Goal: Task Accomplishment & Management: Complete application form

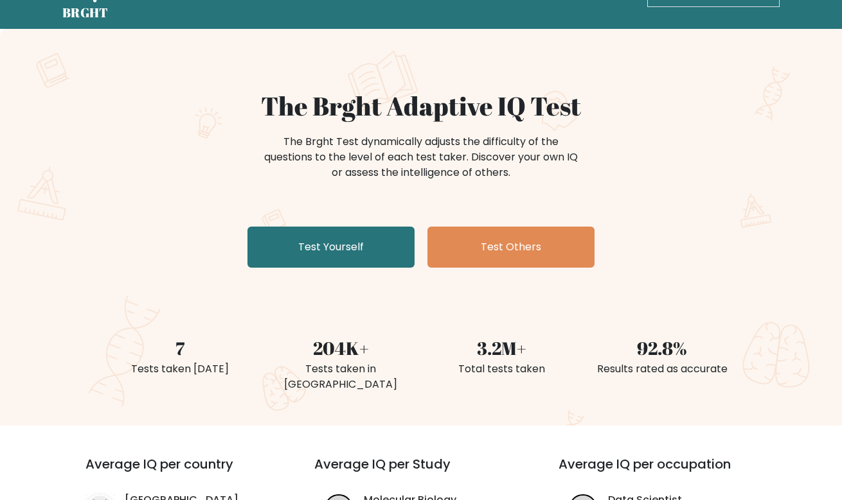
scroll to position [64, 0]
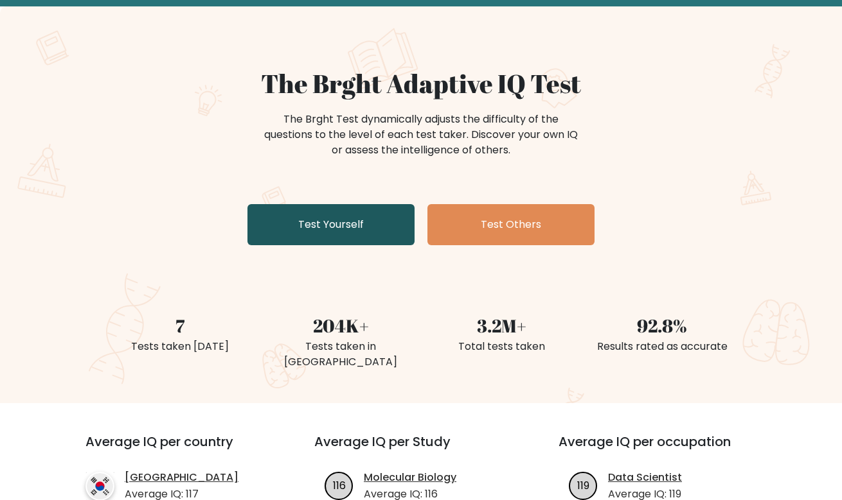
click at [342, 225] on link "Test Yourself" at bounding box center [330, 224] width 167 height 41
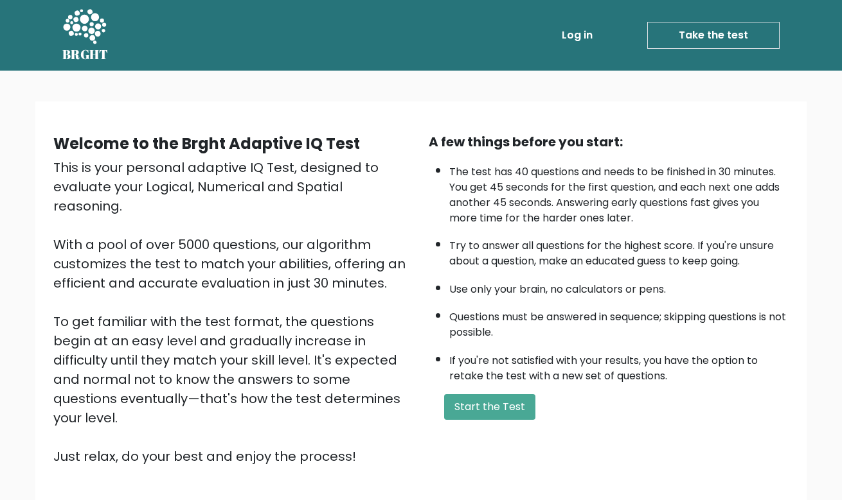
scroll to position [88, 0]
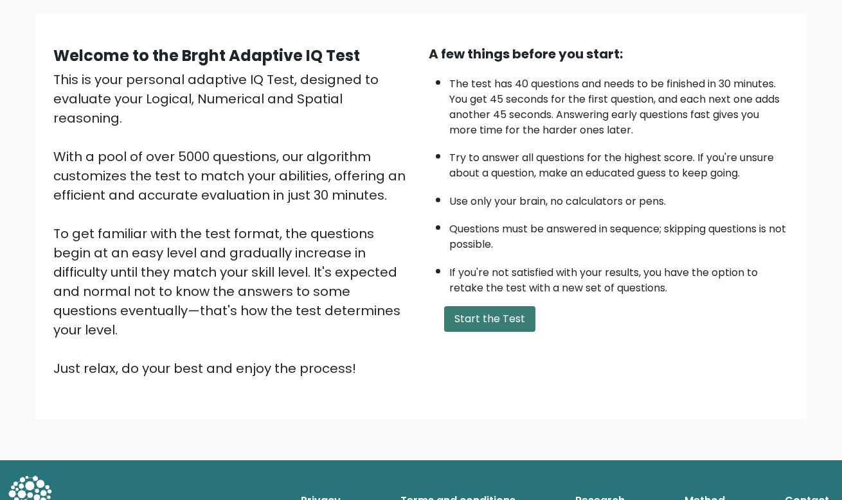
click at [514, 327] on button "Start the Test" at bounding box center [489, 319] width 91 height 26
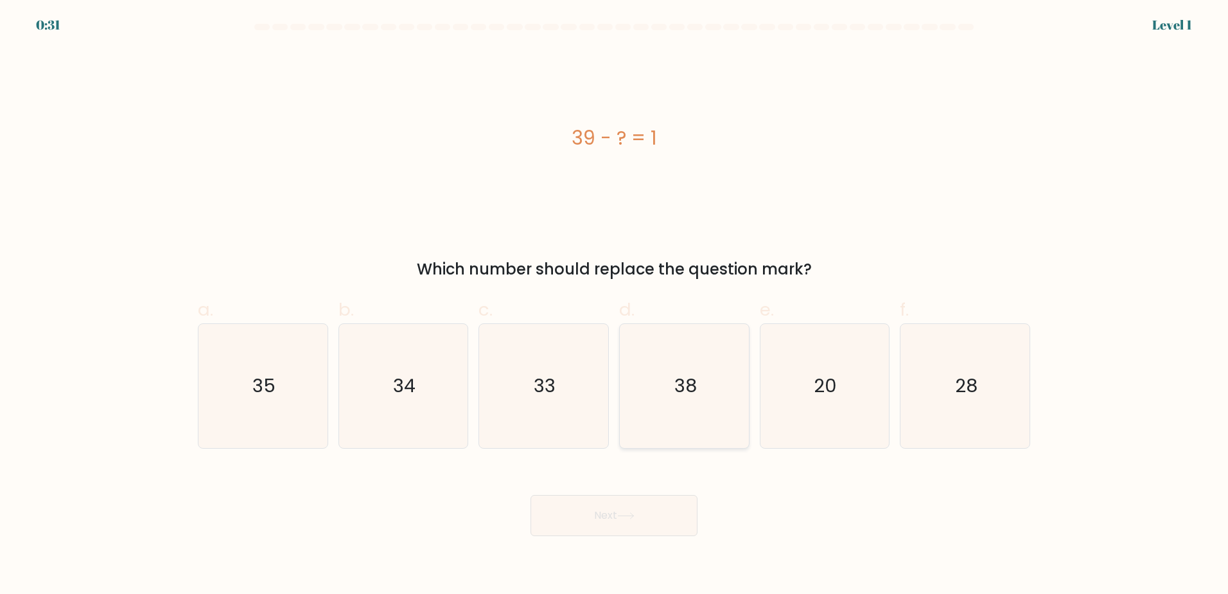
click at [689, 373] on text "38" at bounding box center [686, 386] width 22 height 26
click at [615, 305] on input "d. 38" at bounding box center [614, 301] width 1 height 8
radio input "true"
click at [636, 500] on button "Next" at bounding box center [614, 515] width 167 height 41
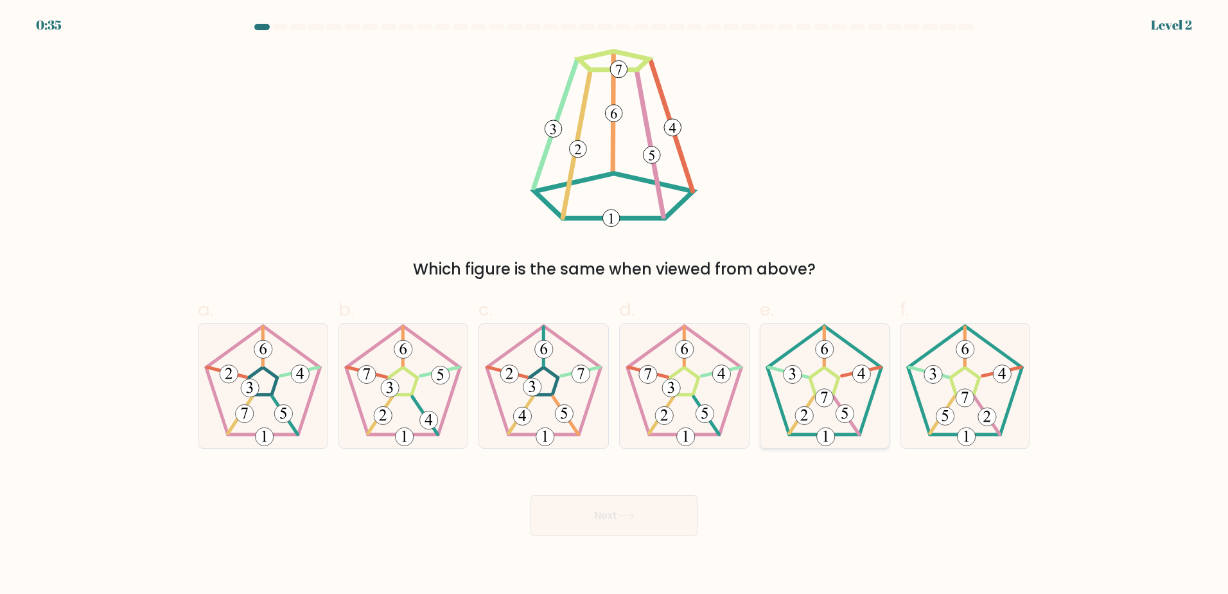
click at [835, 397] on 163 at bounding box center [847, 414] width 25 height 37
click at [615, 305] on input "e." at bounding box center [614, 301] width 1 height 8
radio input "true"
click at [601, 500] on button "Next" at bounding box center [614, 515] width 167 height 41
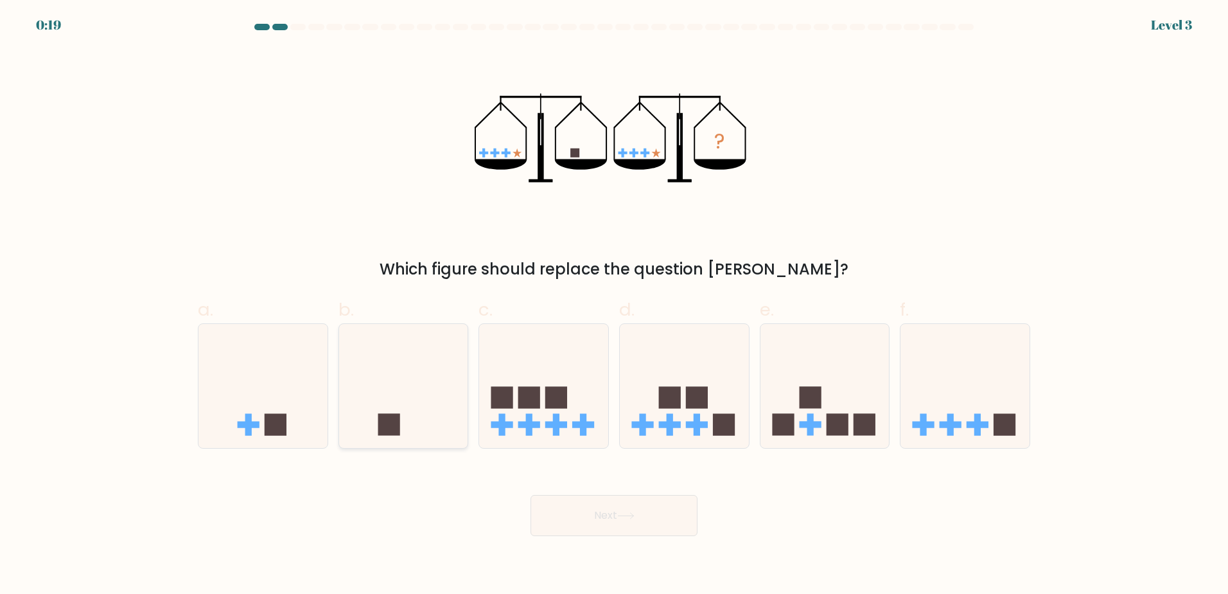
click at [428, 417] on icon at bounding box center [403, 385] width 129 height 107
click at [614, 305] on input "b." at bounding box center [614, 301] width 1 height 8
radio input "true"
click at [633, 500] on icon at bounding box center [625, 516] width 15 height 6
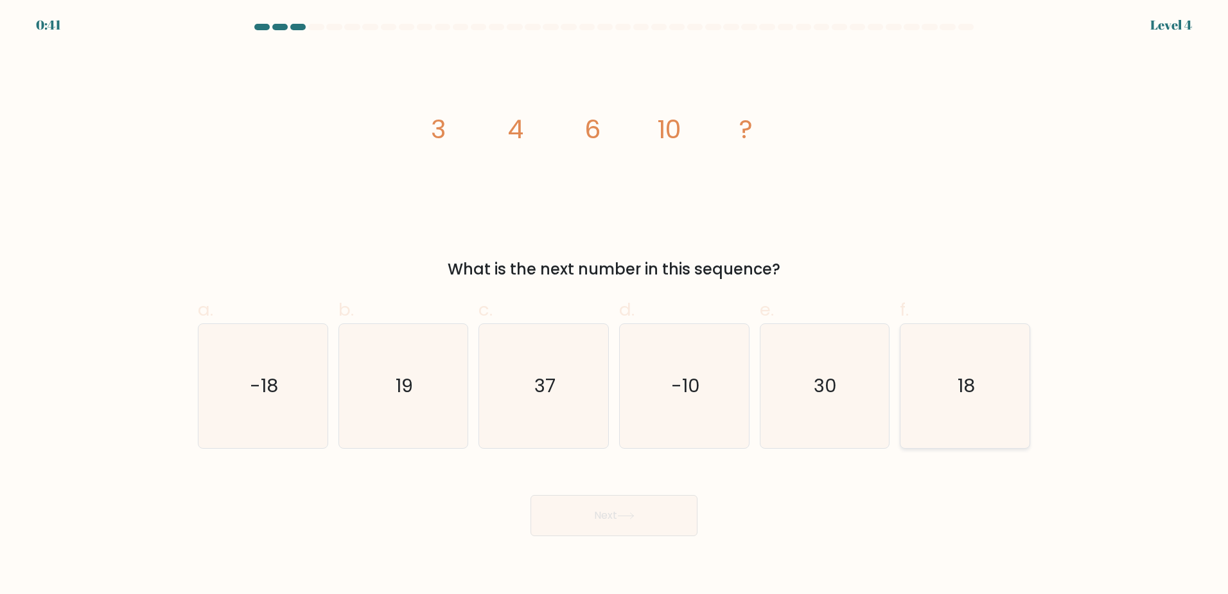
click at [851, 405] on icon "18" at bounding box center [965, 386] width 124 height 124
click at [615, 305] on input "f. 18" at bounding box center [614, 301] width 1 height 8
radio input "true"
click at [604, 500] on button "Next" at bounding box center [614, 515] width 167 height 41
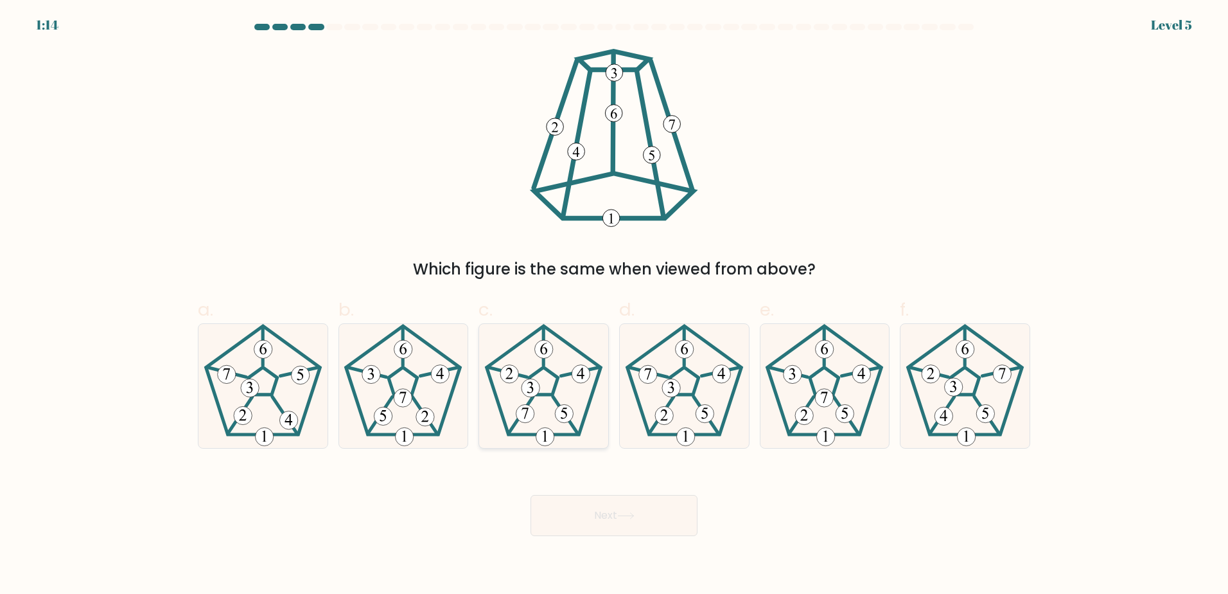
click at [568, 378] on icon at bounding box center [544, 386] width 124 height 124
click at [614, 305] on input "c." at bounding box center [614, 301] width 1 height 8
radio input "true"
click at [851, 403] on icon at bounding box center [965, 386] width 124 height 124
click at [615, 305] on input "f." at bounding box center [614, 301] width 1 height 8
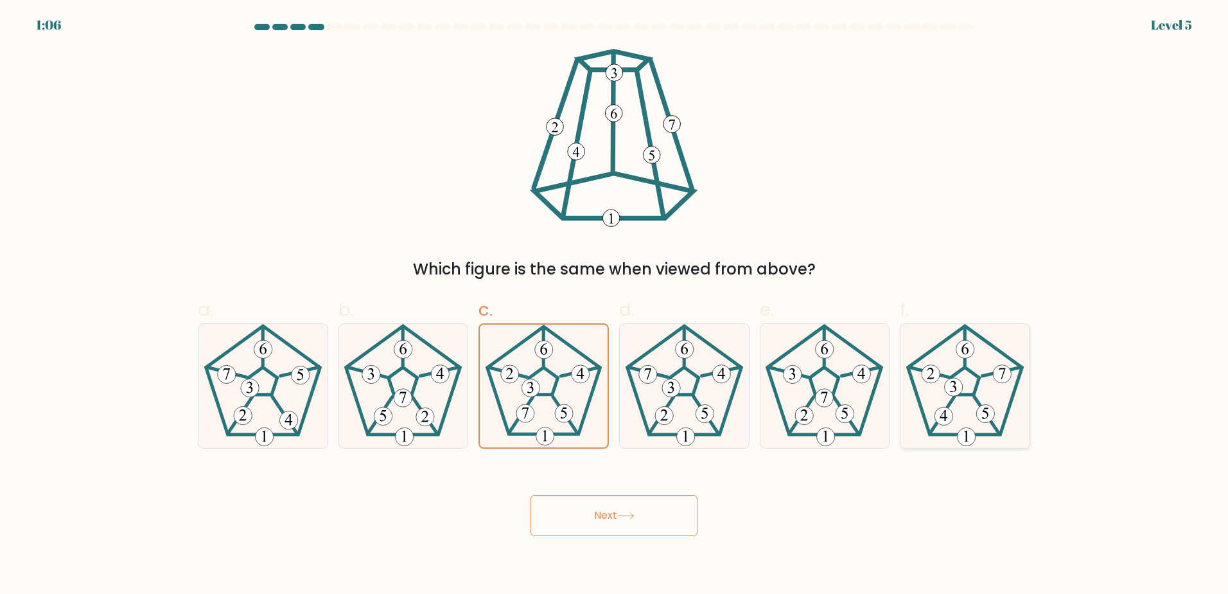
radio input "true"
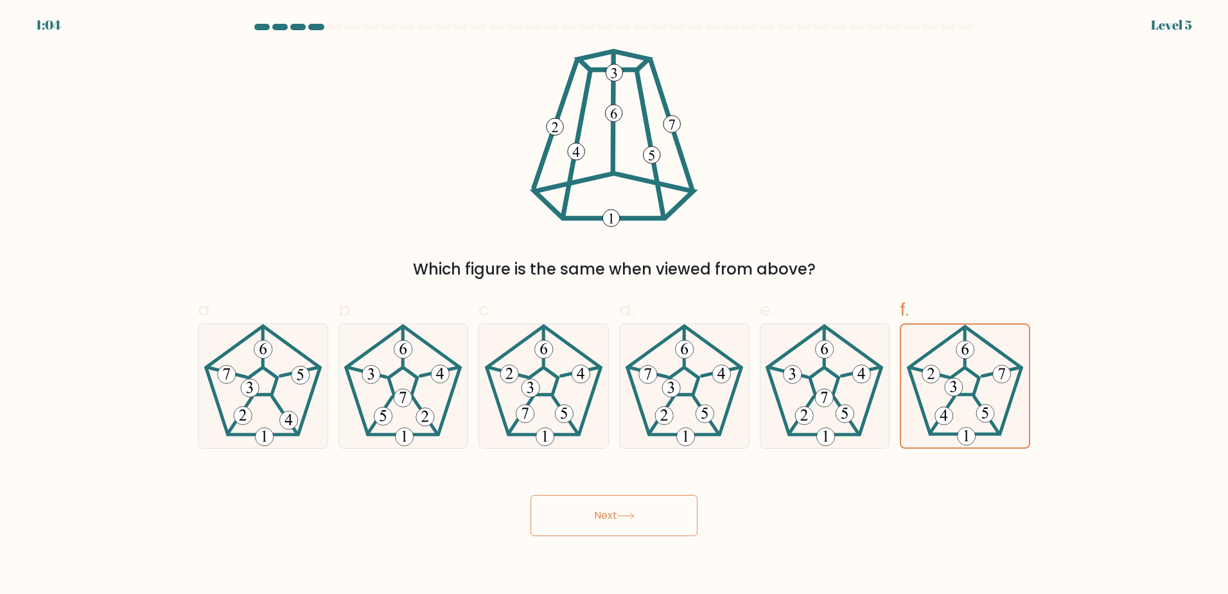
click at [619, 500] on button "Next" at bounding box center [614, 515] width 167 height 41
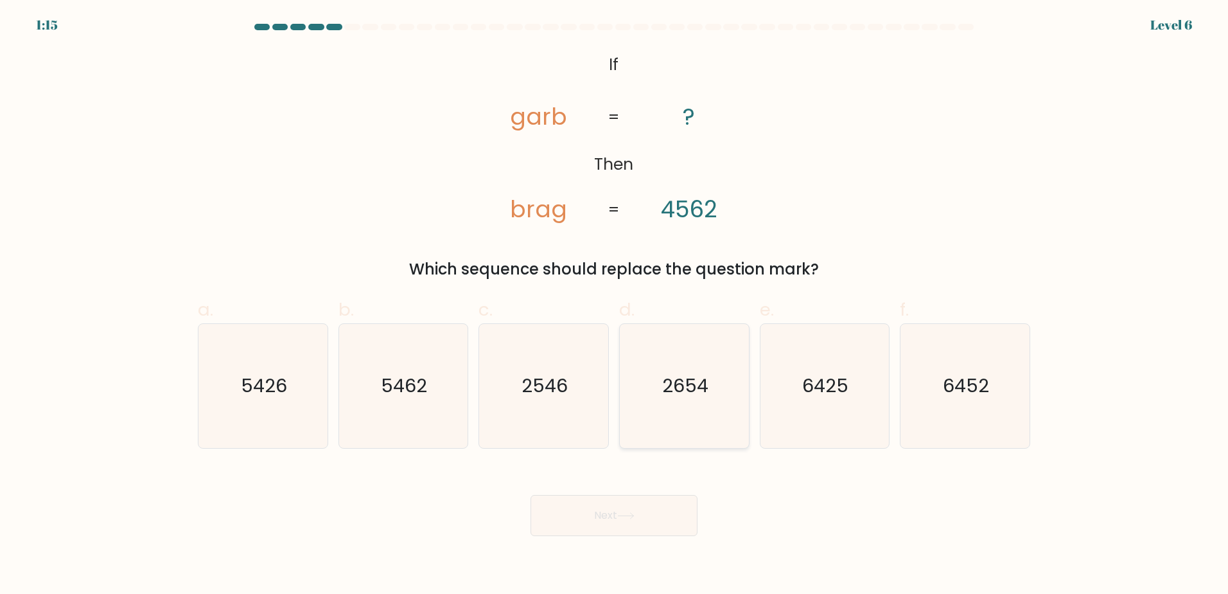
click at [705, 378] on text "2654" at bounding box center [685, 386] width 46 height 26
click at [615, 305] on input "d. 2654" at bounding box center [614, 301] width 1 height 8
radio input "true"
click at [633, 500] on button "Next" at bounding box center [614, 515] width 167 height 41
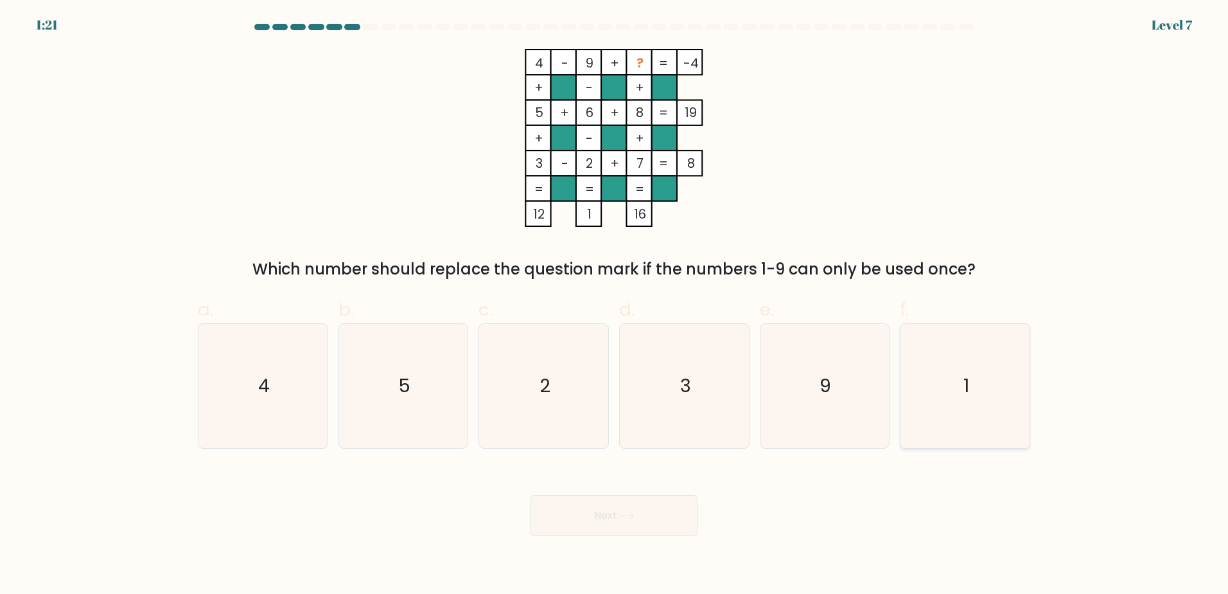
click at [851, 378] on icon "1" at bounding box center [965, 386] width 124 height 124
click at [615, 305] on input "f. 1" at bounding box center [614, 301] width 1 height 8
radio input "true"
click at [591, 500] on button "Next" at bounding box center [614, 515] width 167 height 41
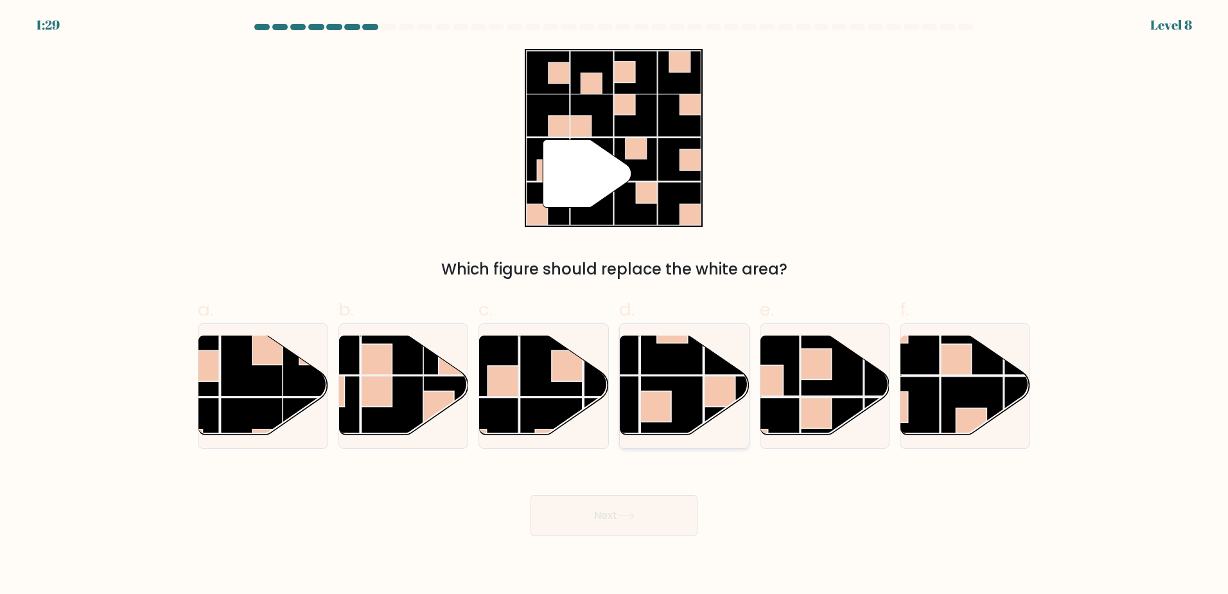
click at [687, 385] on rect at bounding box center [672, 407] width 63 height 63
click at [615, 305] on input "d." at bounding box center [614, 301] width 1 height 8
radio input "true"
click at [231, 366] on rect at bounding box center [252, 364] width 63 height 63
click at [614, 305] on input "a." at bounding box center [614, 301] width 1 height 8
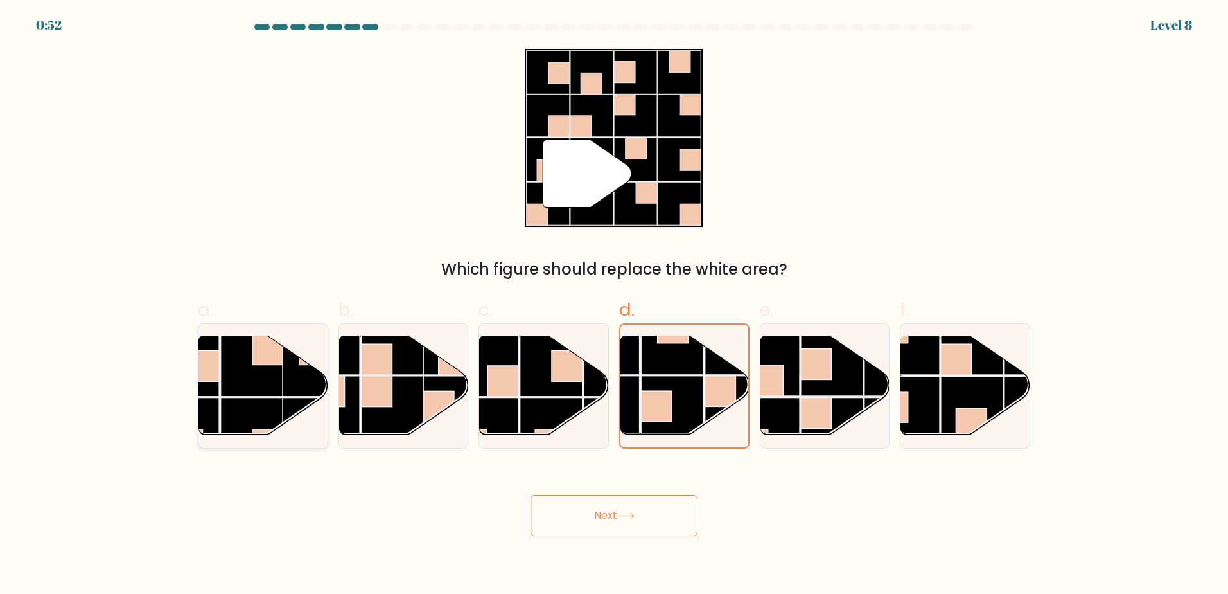
radio input "true"
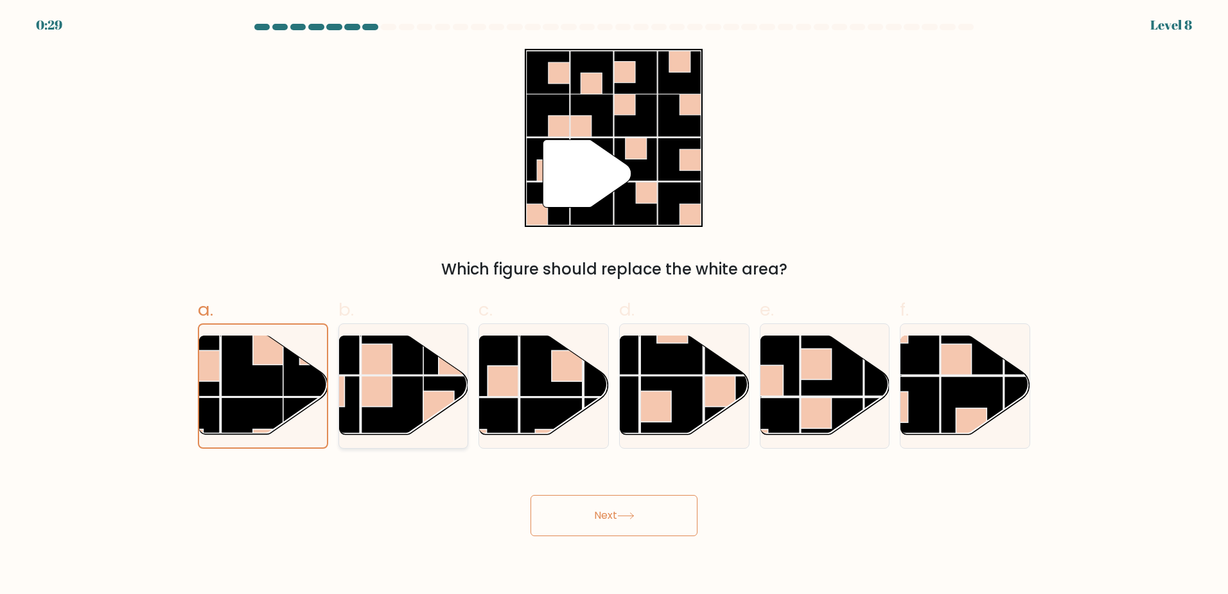
click at [400, 362] on rect at bounding box center [392, 343] width 63 height 63
click at [614, 305] on input "b." at bounding box center [614, 301] width 1 height 8
radio input "true"
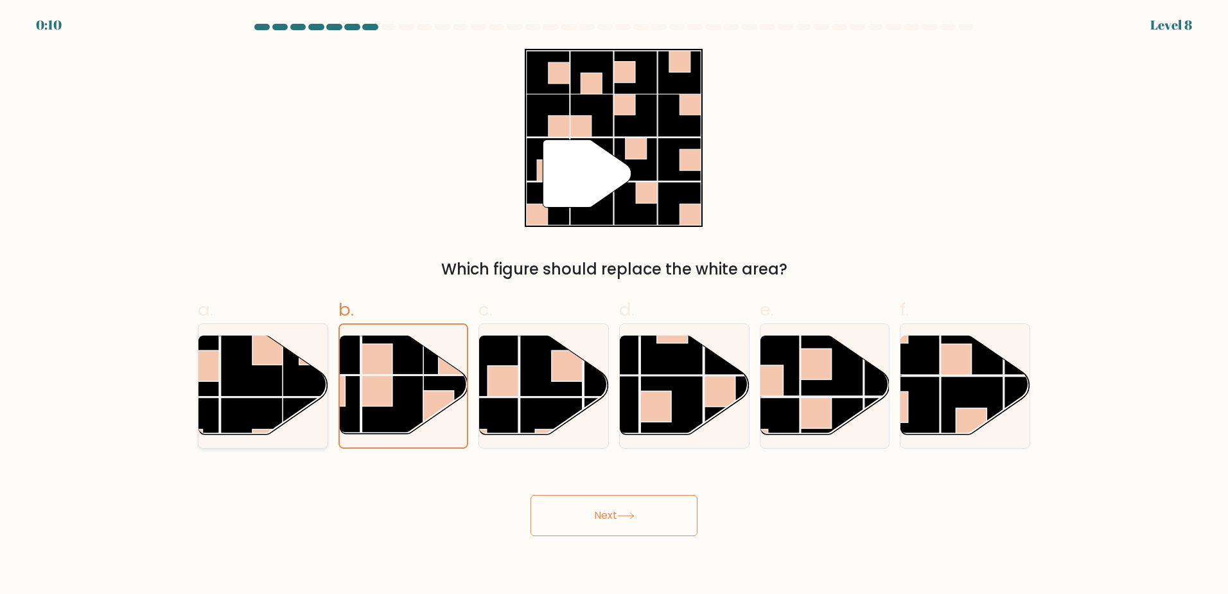
click at [233, 411] on rect at bounding box center [252, 429] width 63 height 63
click at [614, 305] on input "a." at bounding box center [614, 301] width 1 height 8
radio input "true"
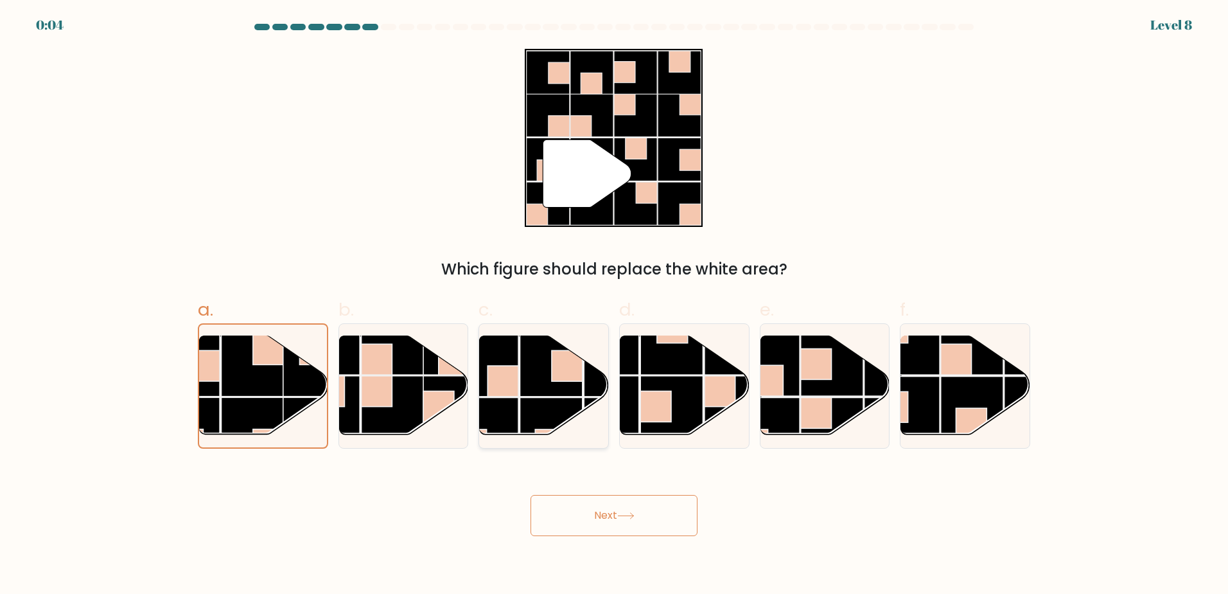
click at [509, 398] on g at bounding box center [583, 333] width 258 height 258
click at [614, 305] on input "c." at bounding box center [614, 301] width 1 height 8
radio input "true"
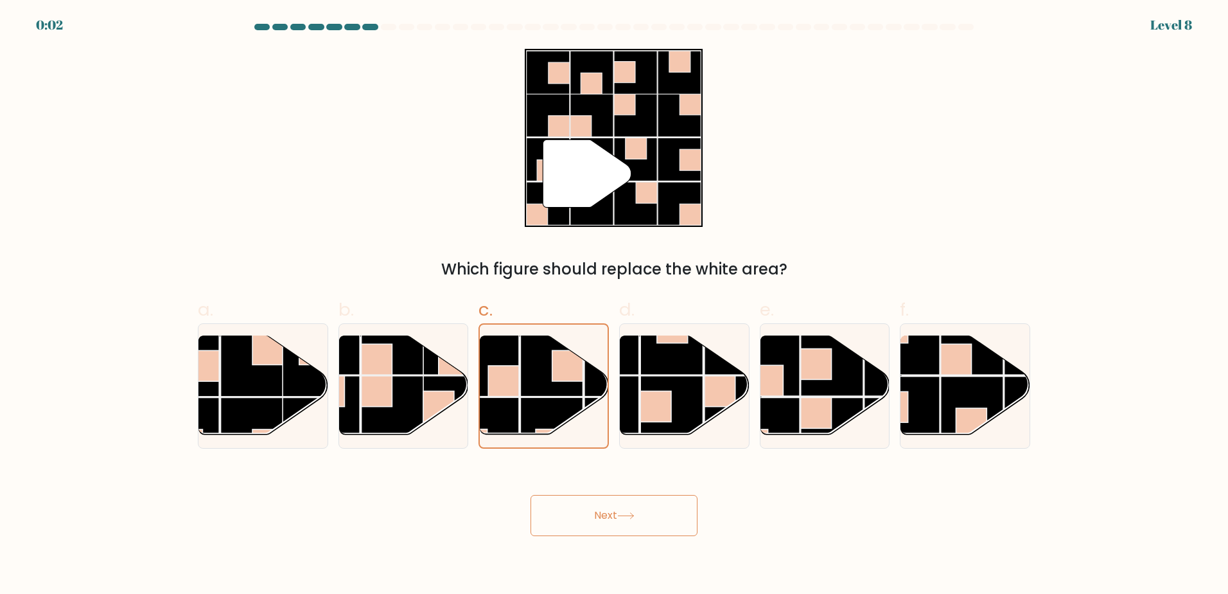
click at [590, 500] on button "Next" at bounding box center [614, 515] width 167 height 41
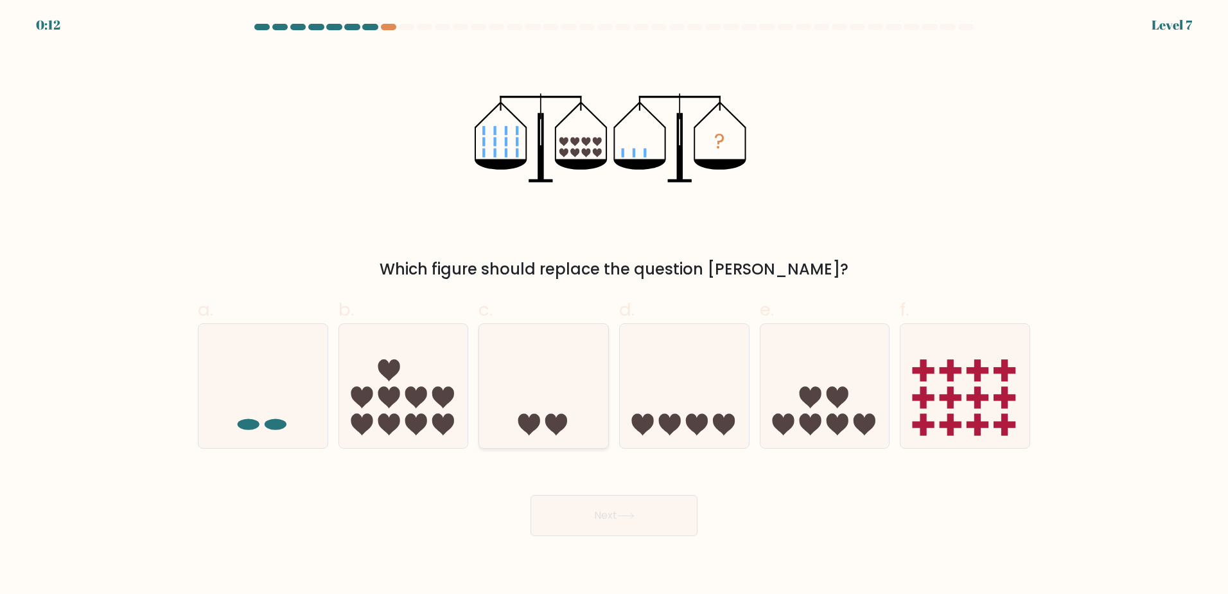
click at [566, 354] on icon at bounding box center [543, 385] width 129 height 107
click at [614, 305] on input "c." at bounding box center [614, 301] width 1 height 8
radio input "true"
click at [631, 500] on div "Next" at bounding box center [614, 500] width 848 height 72
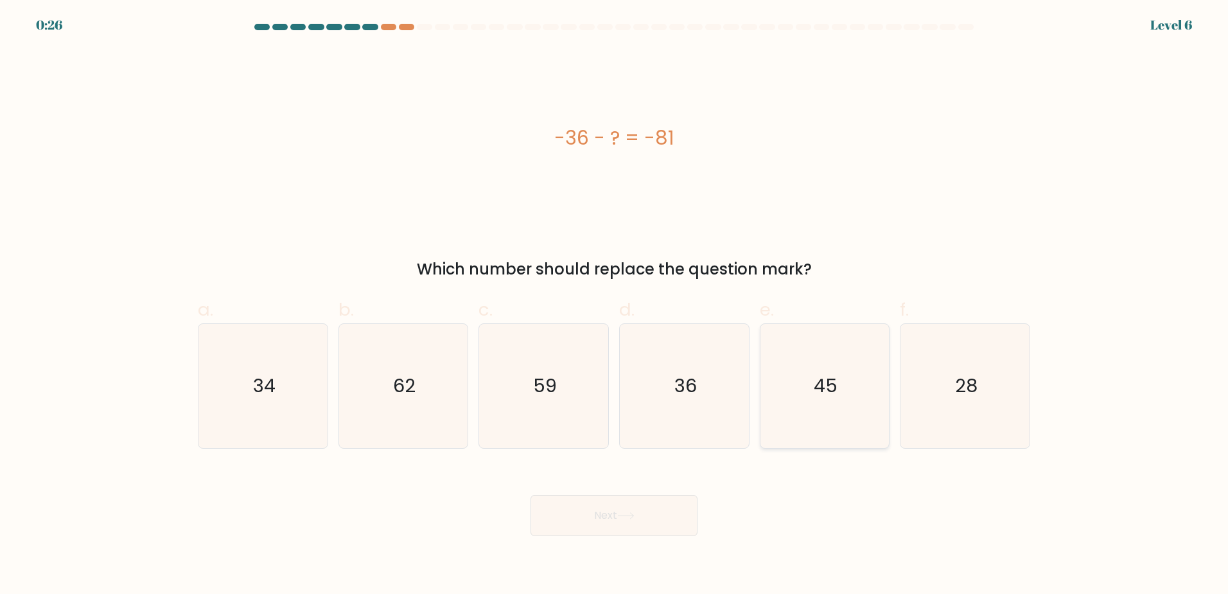
click at [845, 390] on icon "45" at bounding box center [825, 386] width 124 height 124
click at [615, 305] on input "e. 45" at bounding box center [614, 301] width 1 height 8
radio input "true"
click at [845, 390] on icon "45" at bounding box center [824, 385] width 123 height 123
click at [615, 305] on input "e. 45" at bounding box center [614, 301] width 1 height 8
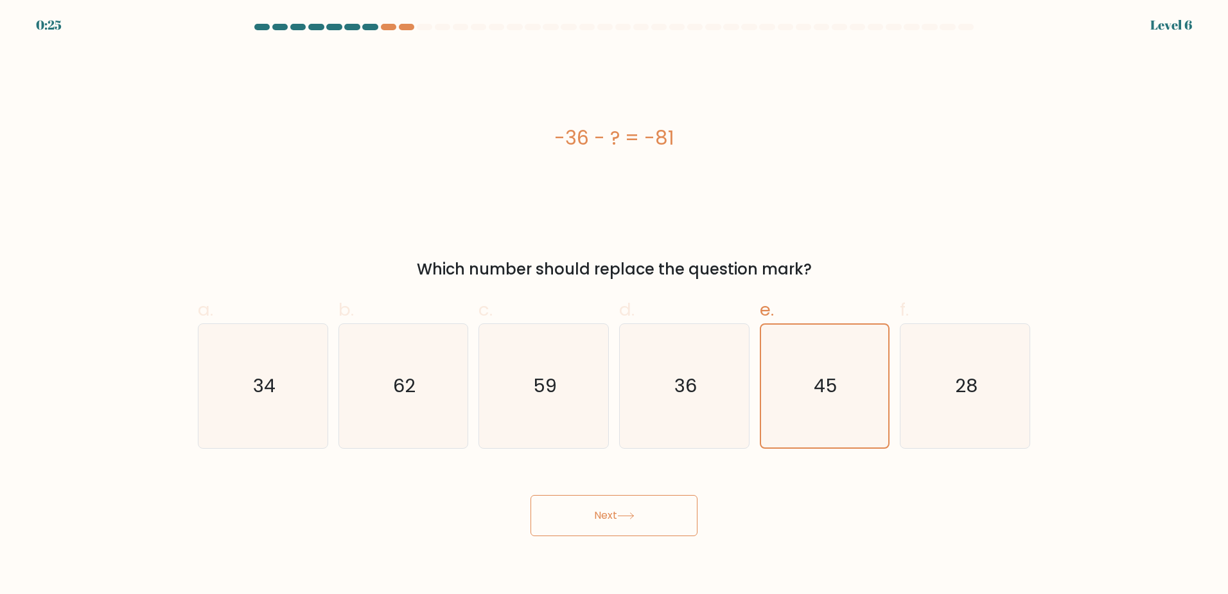
click at [657, 526] on button "Next" at bounding box center [614, 515] width 167 height 41
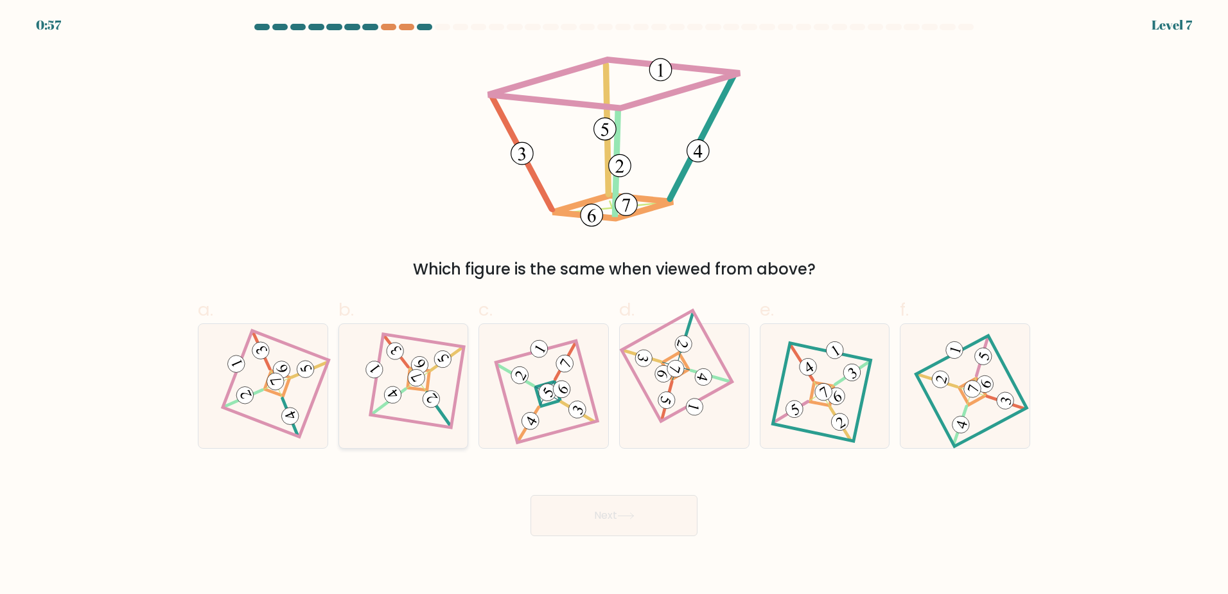
click at [441, 382] on icon at bounding box center [403, 385] width 85 height 99
click at [614, 305] on input "b." at bounding box center [614, 301] width 1 height 8
radio input "true"
click at [441, 382] on icon at bounding box center [403, 386] width 84 height 98
click at [614, 305] on input "b." at bounding box center [614, 301] width 1 height 8
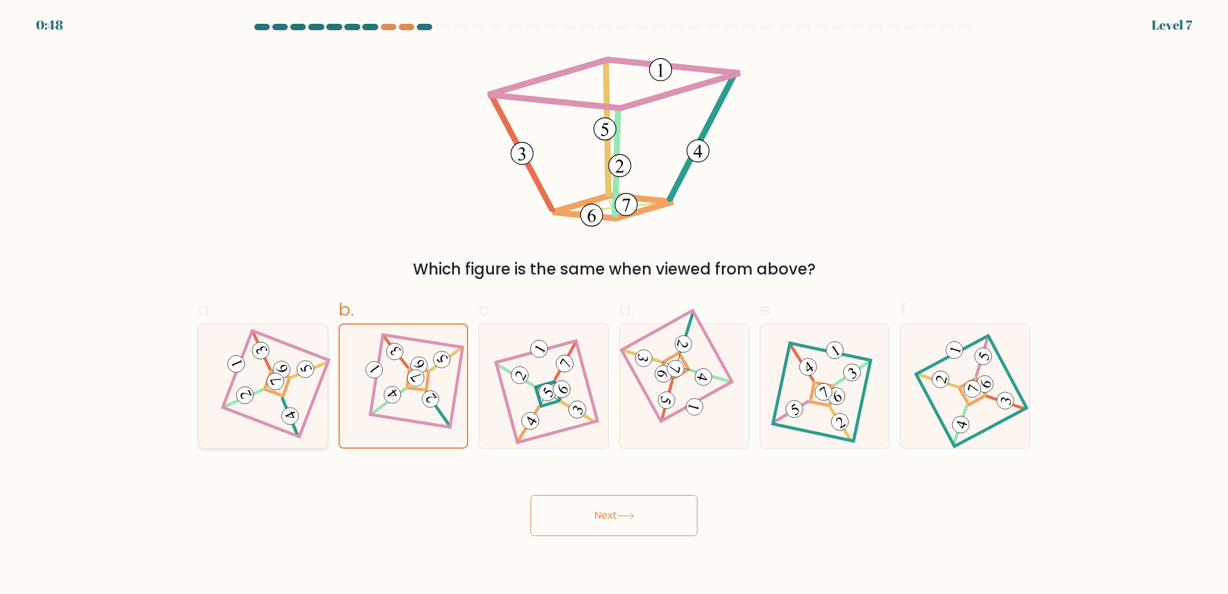
click at [275, 389] on 906 at bounding box center [275, 381] width 22 height 22
click at [614, 305] on input "a." at bounding box center [614, 301] width 1 height 8
radio input "true"
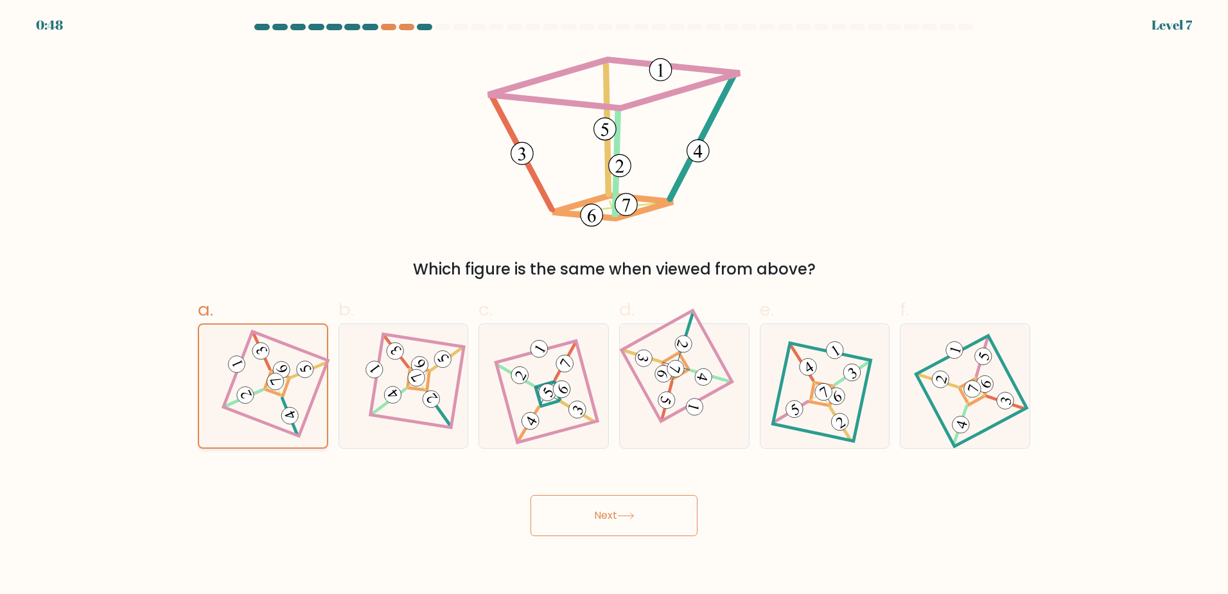
click at [275, 389] on 906 at bounding box center [275, 381] width 22 height 22
click at [614, 305] on input "a." at bounding box center [614, 301] width 1 height 8
click at [596, 527] on button "Next" at bounding box center [614, 515] width 167 height 41
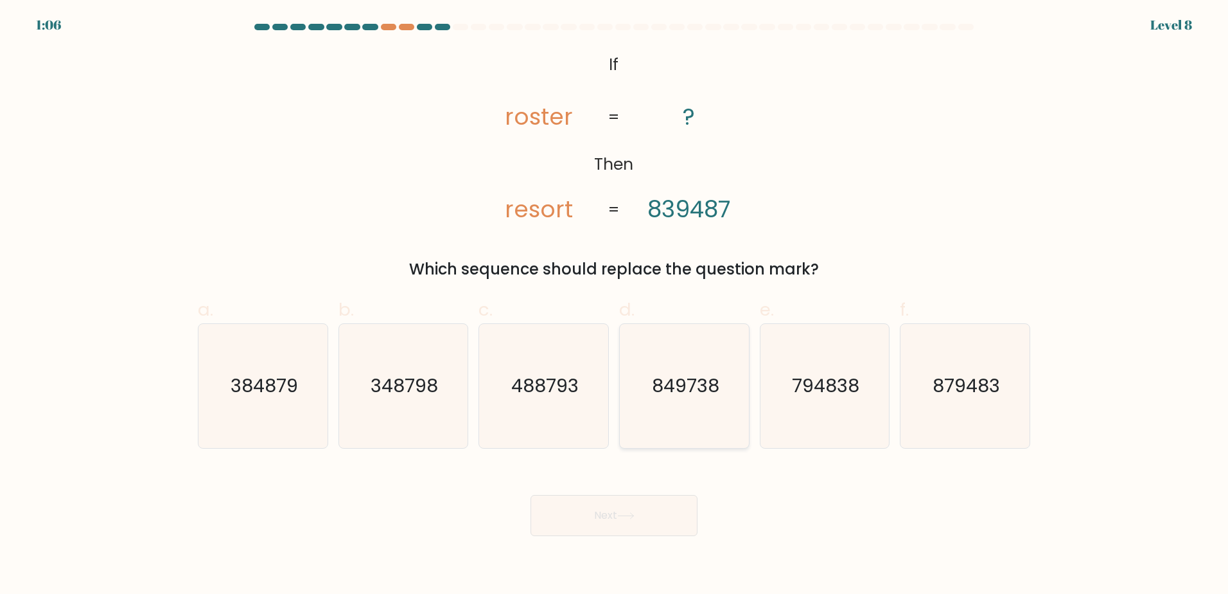
click at [698, 409] on icon "849738" at bounding box center [685, 386] width 124 height 124
click at [615, 305] on input "d. 849738" at bounding box center [614, 301] width 1 height 8
radio input "true"
click at [633, 514] on icon at bounding box center [625, 515] width 17 height 7
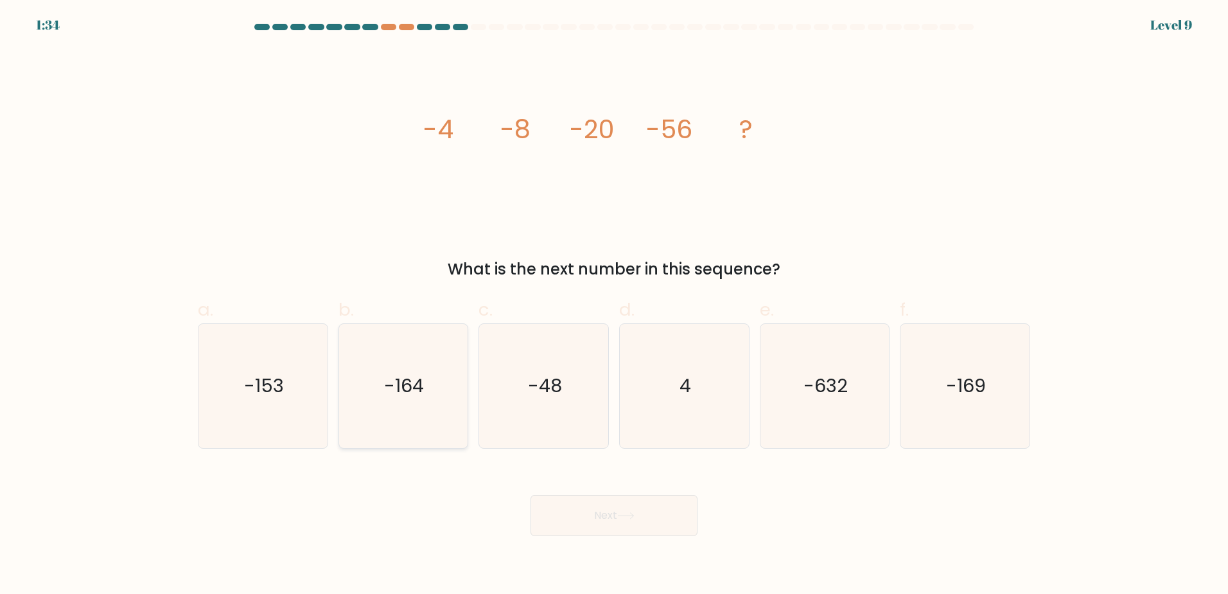
click at [447, 386] on icon "-164" at bounding box center [403, 386] width 124 height 124
click at [614, 305] on input "b. -164" at bounding box center [614, 301] width 1 height 8
radio input "true"
click at [620, 521] on button "Next" at bounding box center [614, 515] width 167 height 41
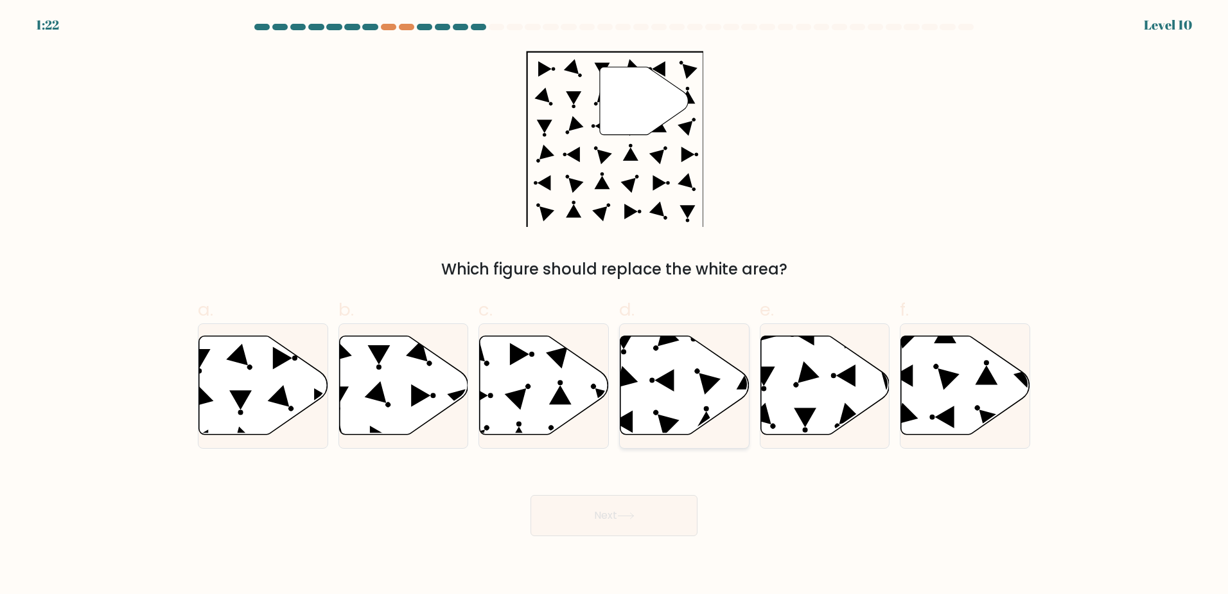
click at [696, 375] on icon at bounding box center [685, 384] width 129 height 99
click at [615, 305] on input "d." at bounding box center [614, 301] width 1 height 8
radio input "true"
click at [635, 526] on button "Next" at bounding box center [614, 515] width 167 height 41
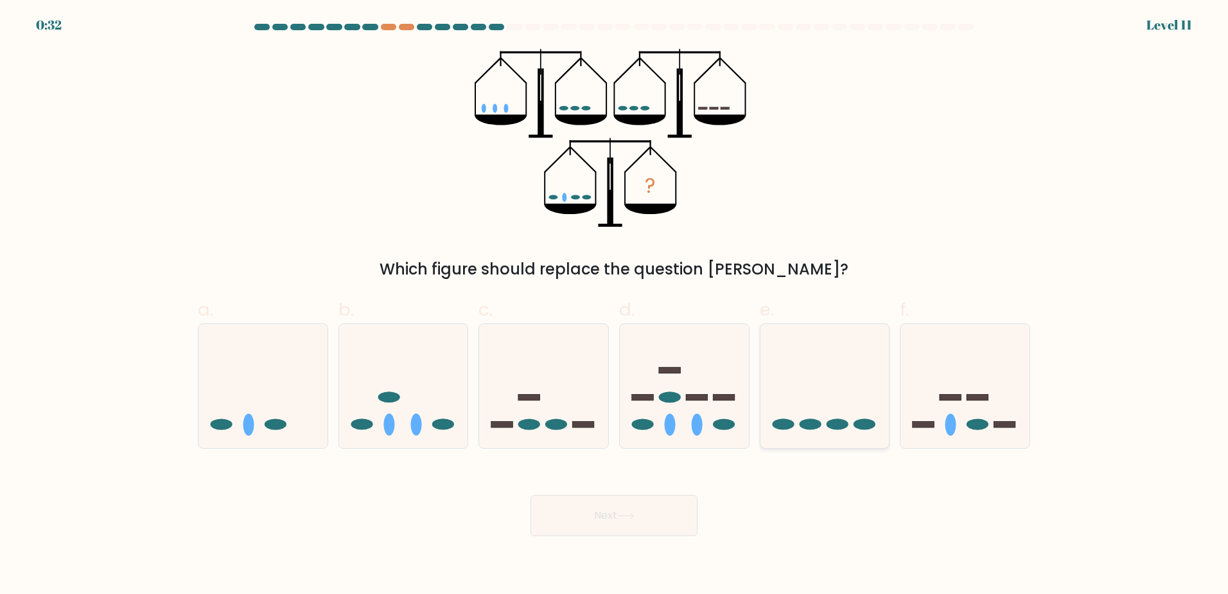
click at [832, 365] on icon at bounding box center [825, 385] width 129 height 107
click at [615, 305] on input "e." at bounding box center [614, 301] width 1 height 8
radio input "true"
click at [832, 365] on icon at bounding box center [825, 386] width 128 height 106
click at [615, 305] on input "e." at bounding box center [614, 301] width 1 height 8
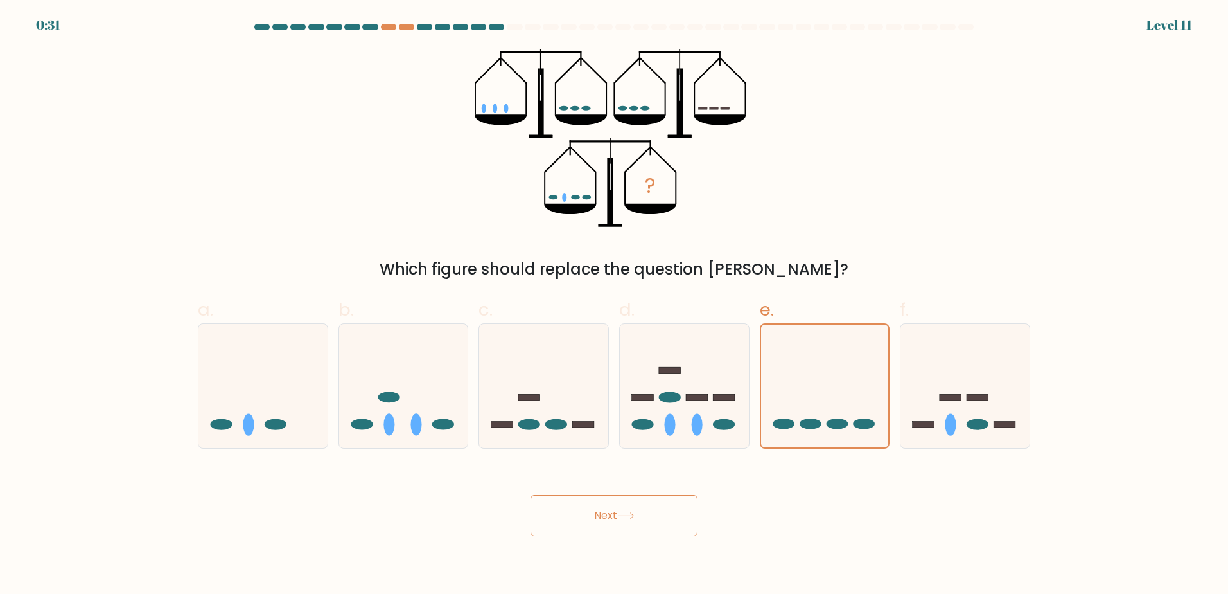
click at [640, 528] on button "Next" at bounding box center [614, 515] width 167 height 41
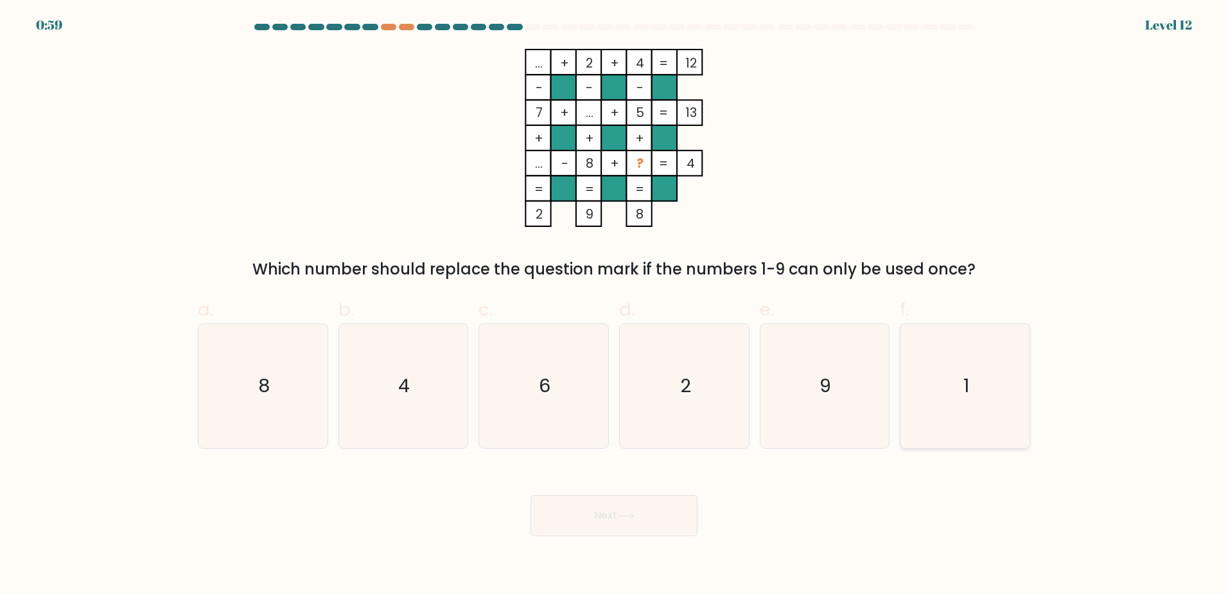
click at [974, 408] on icon "1" at bounding box center [965, 386] width 124 height 124
click at [615, 305] on input "f. 1" at bounding box center [614, 301] width 1 height 8
radio input "true"
click at [974, 408] on icon "1" at bounding box center [965, 385] width 123 height 123
click at [615, 305] on input "f. 1" at bounding box center [614, 301] width 1 height 8
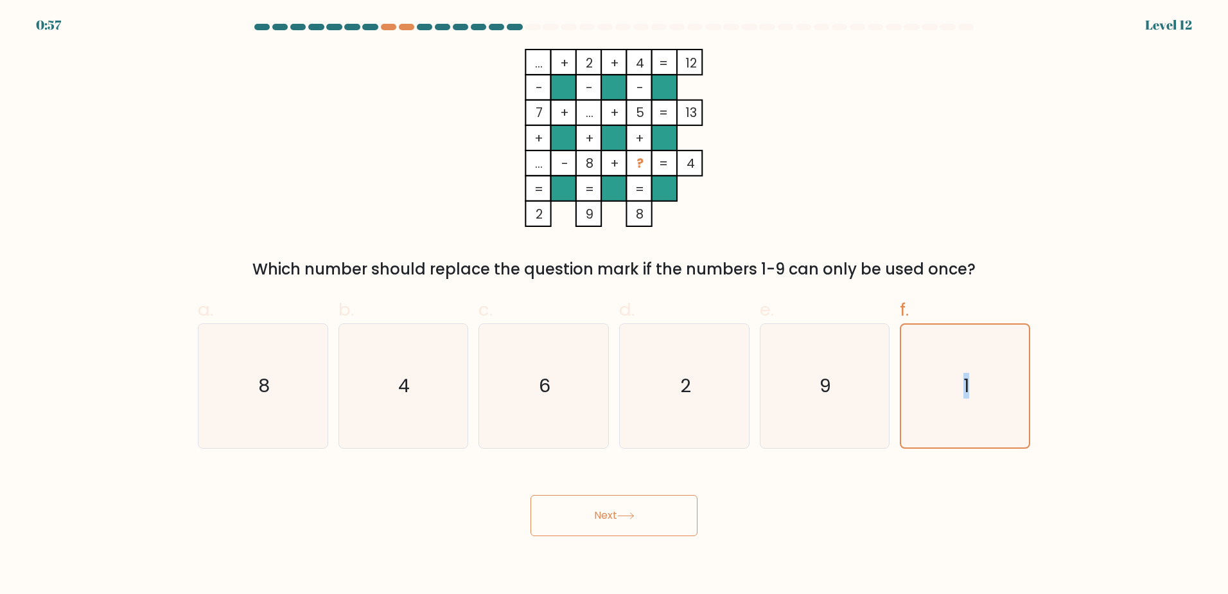
click at [653, 531] on button "Next" at bounding box center [614, 515] width 167 height 41
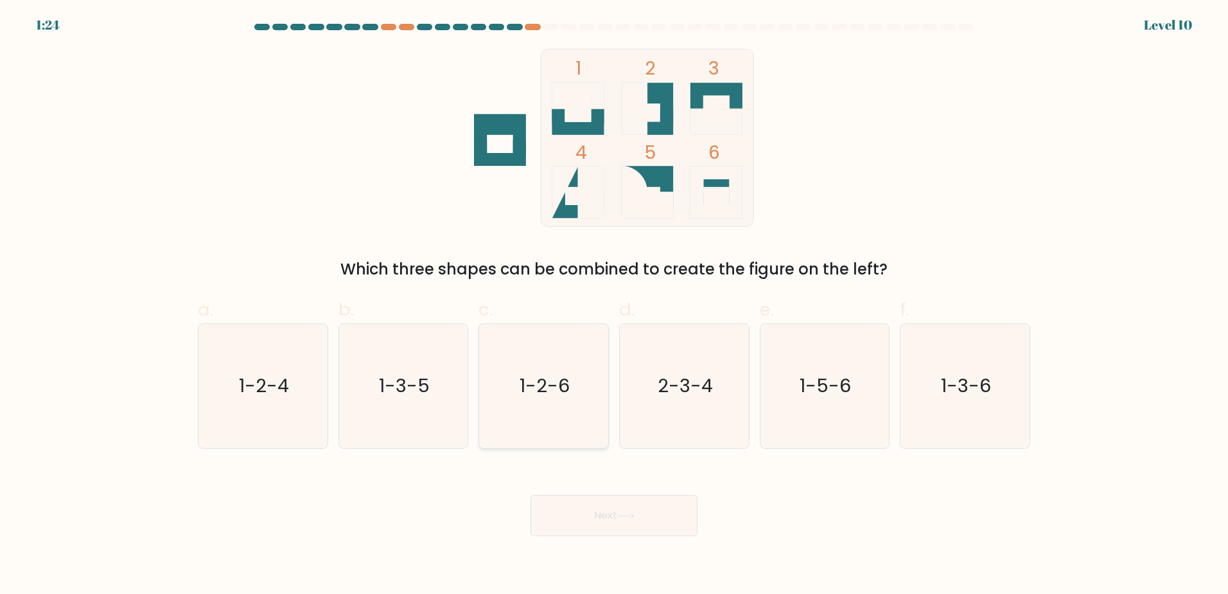
click at [533, 399] on icon "1-2-6" at bounding box center [544, 386] width 124 height 124
click at [614, 305] on input "c. 1-2-6" at bounding box center [614, 301] width 1 height 8
radio input "true"
click at [533, 400] on icon "1-2-6" at bounding box center [543, 385] width 123 height 123
click at [614, 305] on input "c. 1-2-6" at bounding box center [614, 301] width 1 height 8
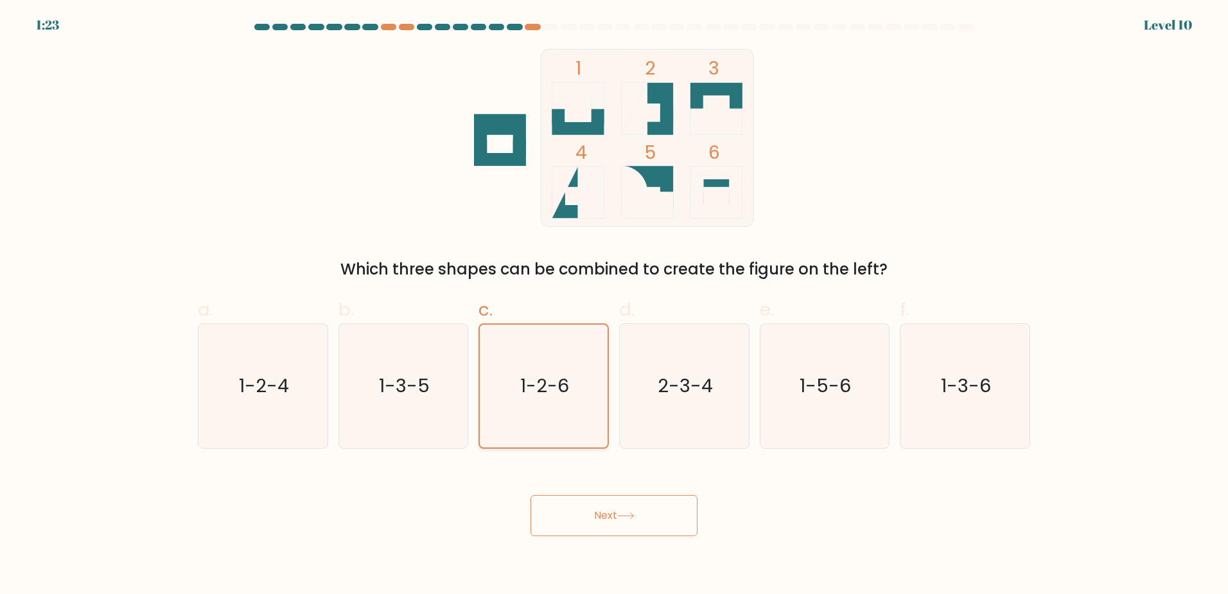
drag, startPoint x: 533, startPoint y: 400, endPoint x: 565, endPoint y: 434, distance: 46.4
click at [565, 434] on icon "1-2-6" at bounding box center [543, 385] width 123 height 123
click at [614, 305] on input "c. 1-2-6" at bounding box center [614, 301] width 1 height 8
click at [605, 528] on button "Next" at bounding box center [614, 515] width 167 height 41
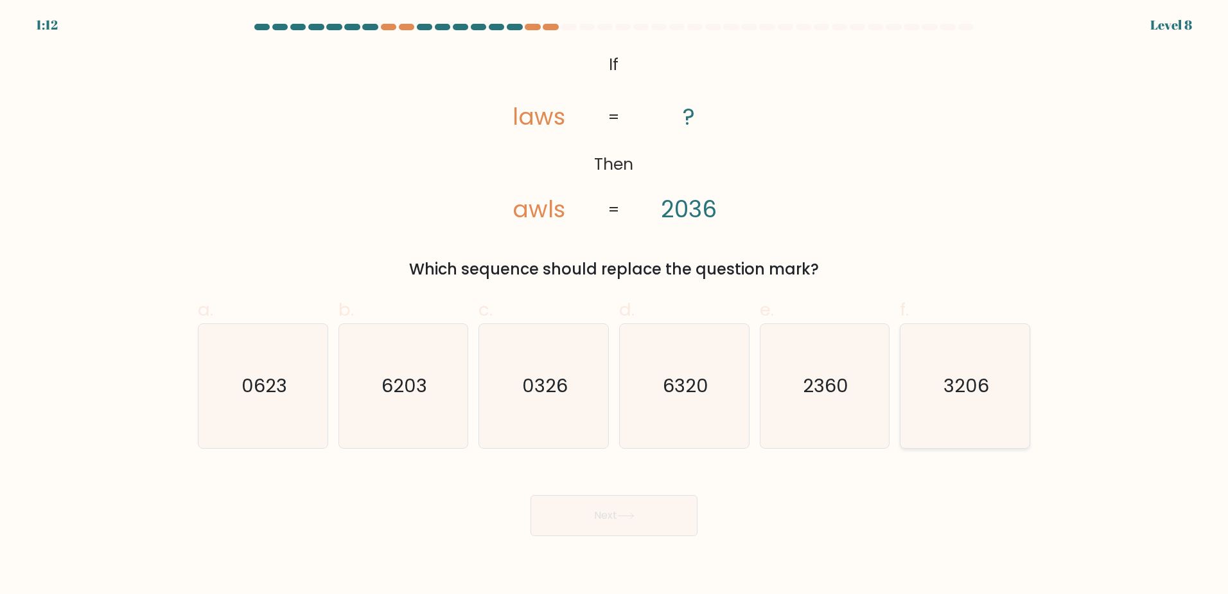
click at [969, 411] on icon "3206" at bounding box center [965, 386] width 124 height 124
click at [615, 305] on input "f. 3206" at bounding box center [614, 301] width 1 height 8
radio input "true"
click at [635, 517] on icon at bounding box center [625, 515] width 17 height 7
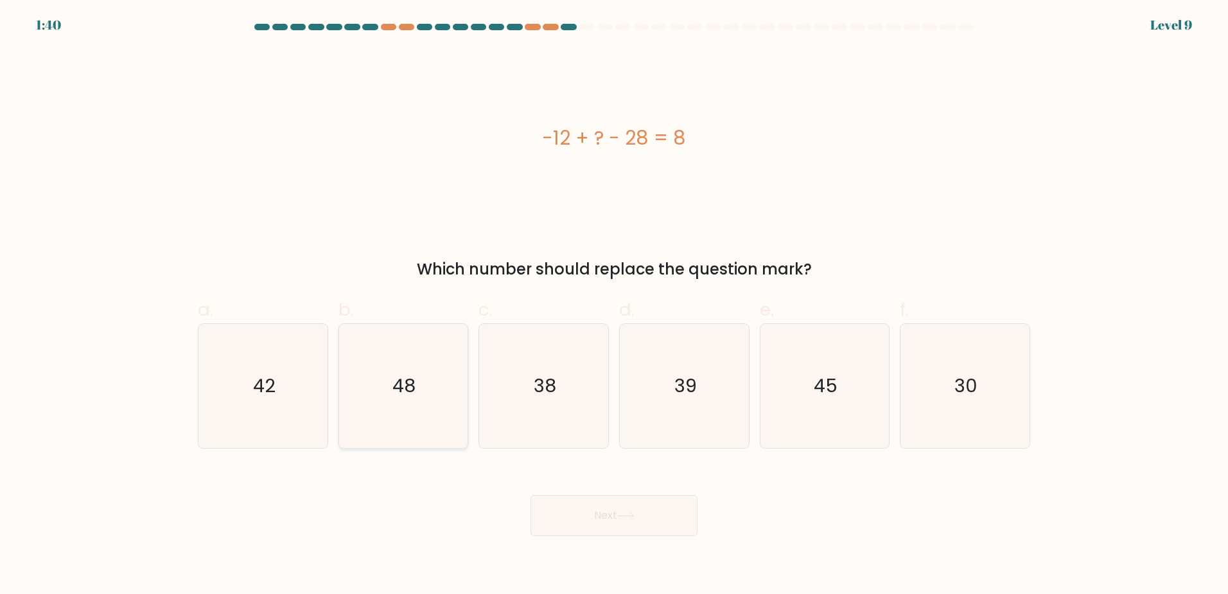
click at [385, 393] on icon "48" at bounding box center [403, 386] width 124 height 124
click at [614, 305] on input "b. 48" at bounding box center [614, 301] width 1 height 8
radio input "true"
click at [652, 527] on button "Next" at bounding box center [614, 515] width 167 height 41
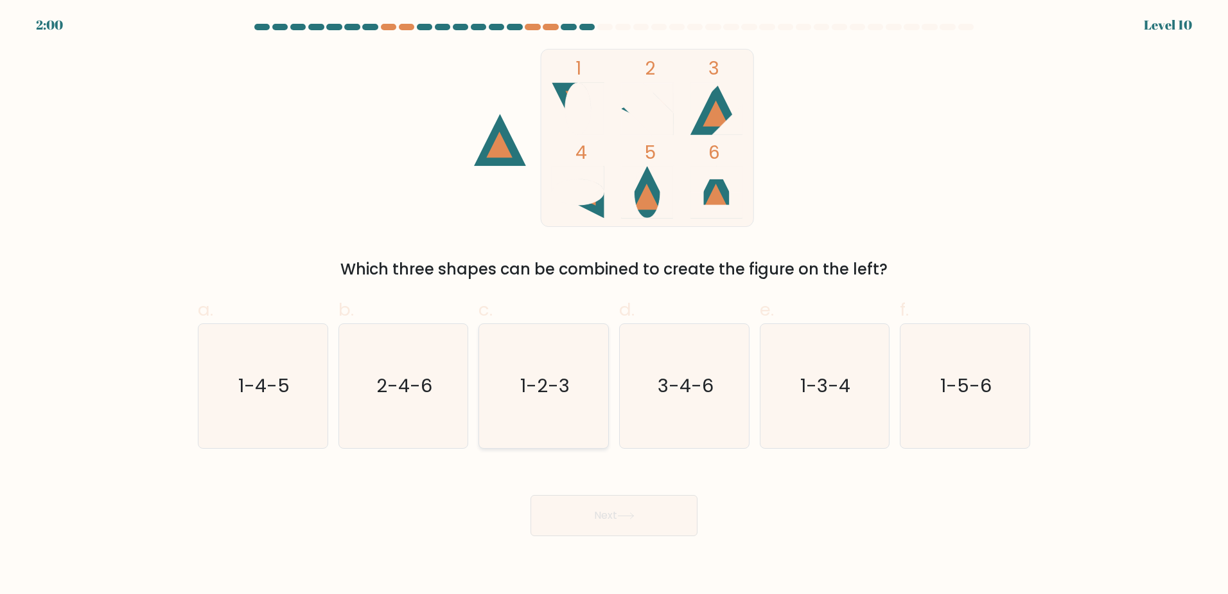
click at [547, 402] on icon "1-2-3" at bounding box center [544, 386] width 124 height 124
click at [614, 305] on input "c. 1-2-3" at bounding box center [614, 301] width 1 height 8
radio input "true"
click at [610, 527] on button "Next" at bounding box center [614, 515] width 167 height 41
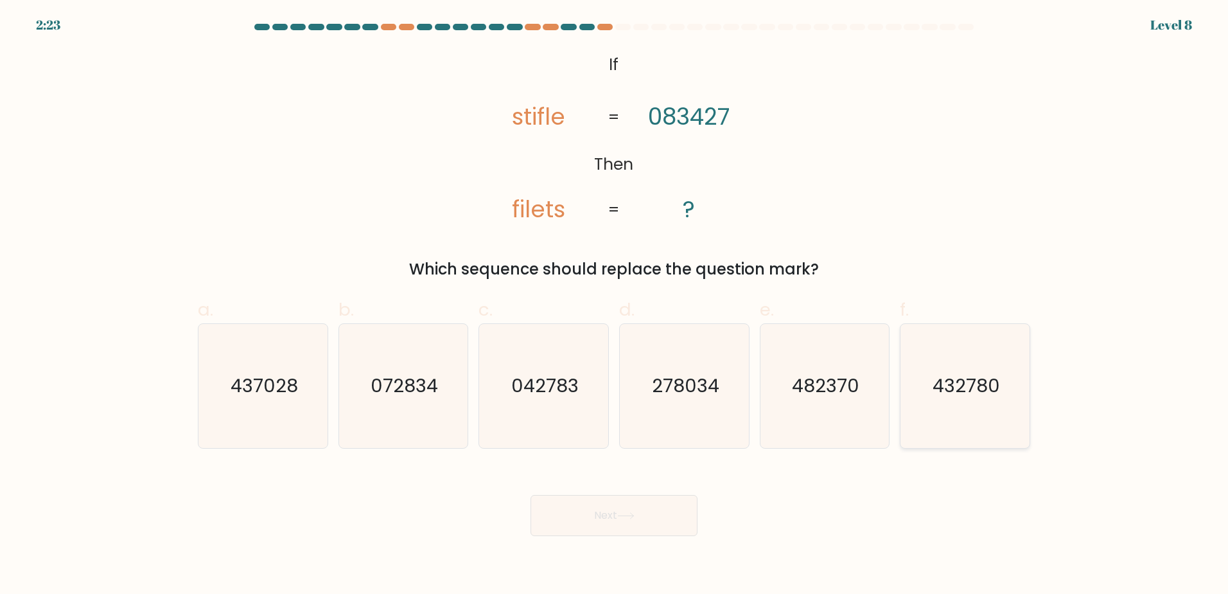
click at [955, 399] on icon "432780" at bounding box center [965, 386] width 124 height 124
click at [615, 305] on input "f. 432780" at bounding box center [614, 301] width 1 height 8
radio input "true"
click at [625, 515] on icon at bounding box center [625, 516] width 15 height 6
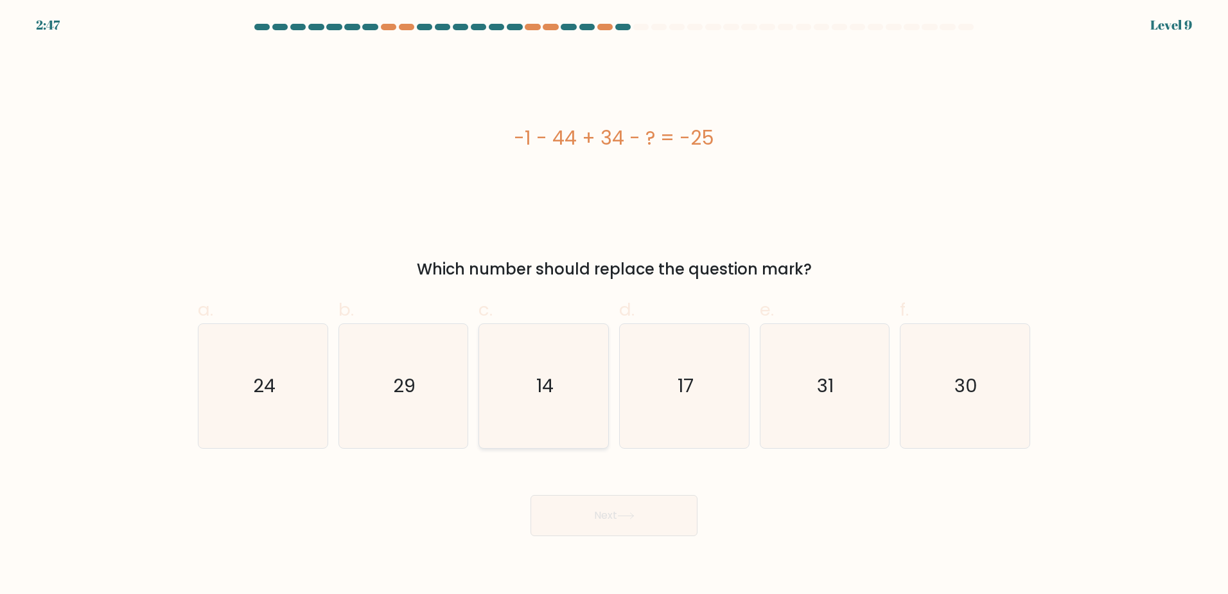
click at [590, 384] on icon "14" at bounding box center [544, 386] width 124 height 124
click at [614, 305] on input "c. 14" at bounding box center [614, 301] width 1 height 8
radio input "true"
click at [607, 530] on button "Next" at bounding box center [614, 515] width 167 height 41
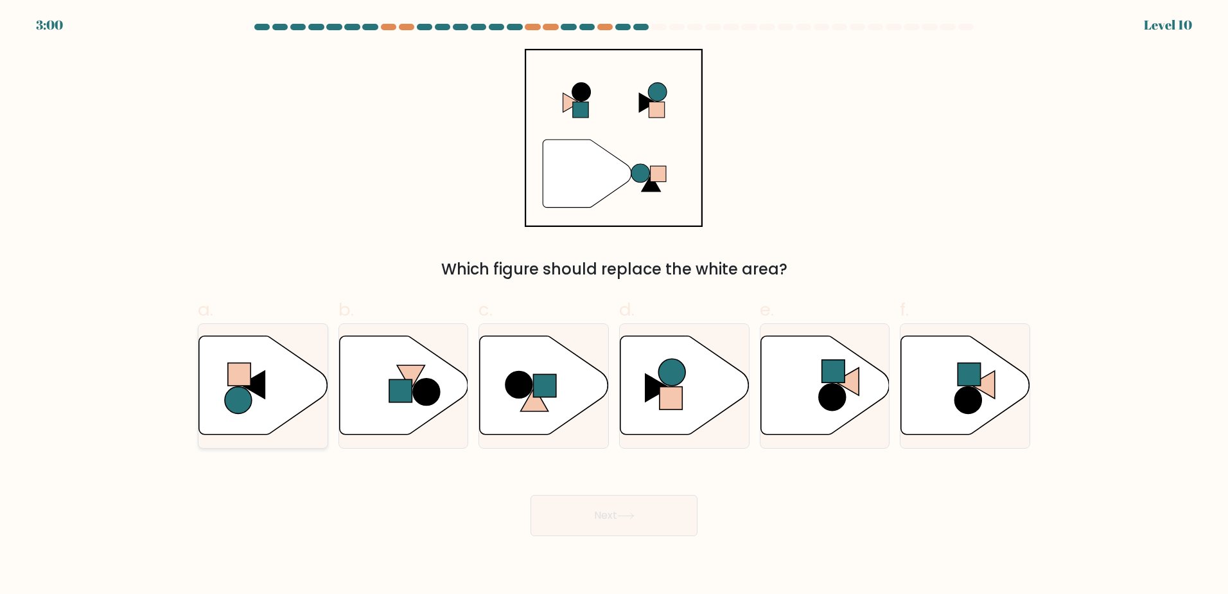
click at [268, 377] on icon at bounding box center [263, 384] width 129 height 99
click at [614, 305] on input "a." at bounding box center [614, 301] width 1 height 8
radio input "true"
click at [396, 407] on icon at bounding box center [403, 384] width 129 height 99
click at [614, 305] on input "b." at bounding box center [614, 301] width 1 height 8
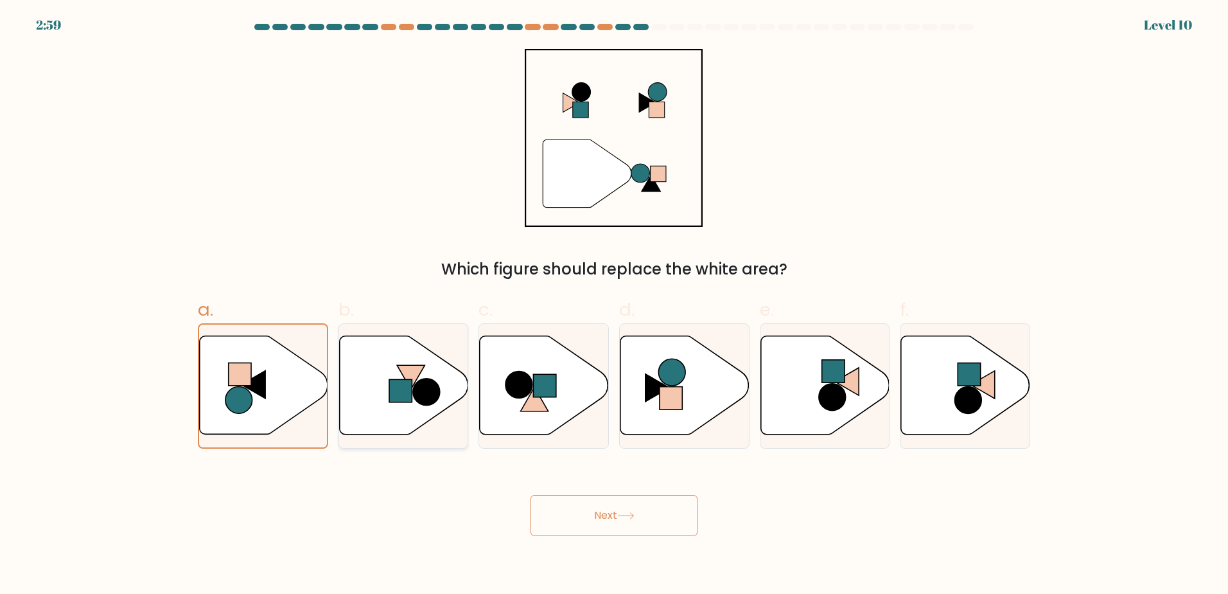
radio input "true"
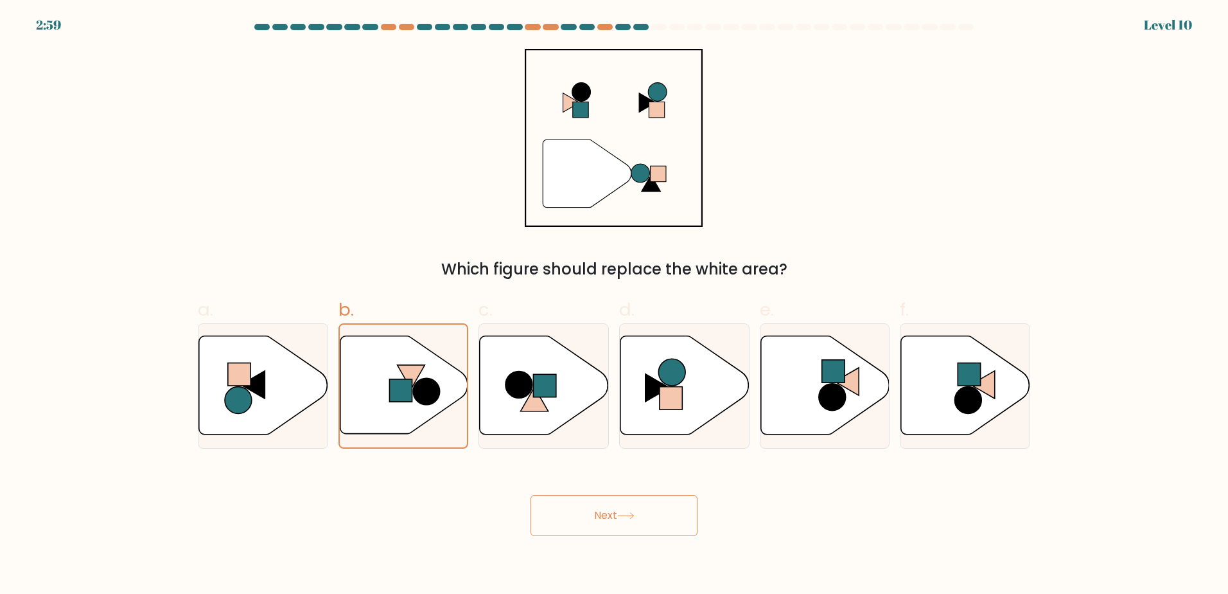
click at [568, 503] on button "Next" at bounding box center [614, 515] width 167 height 41
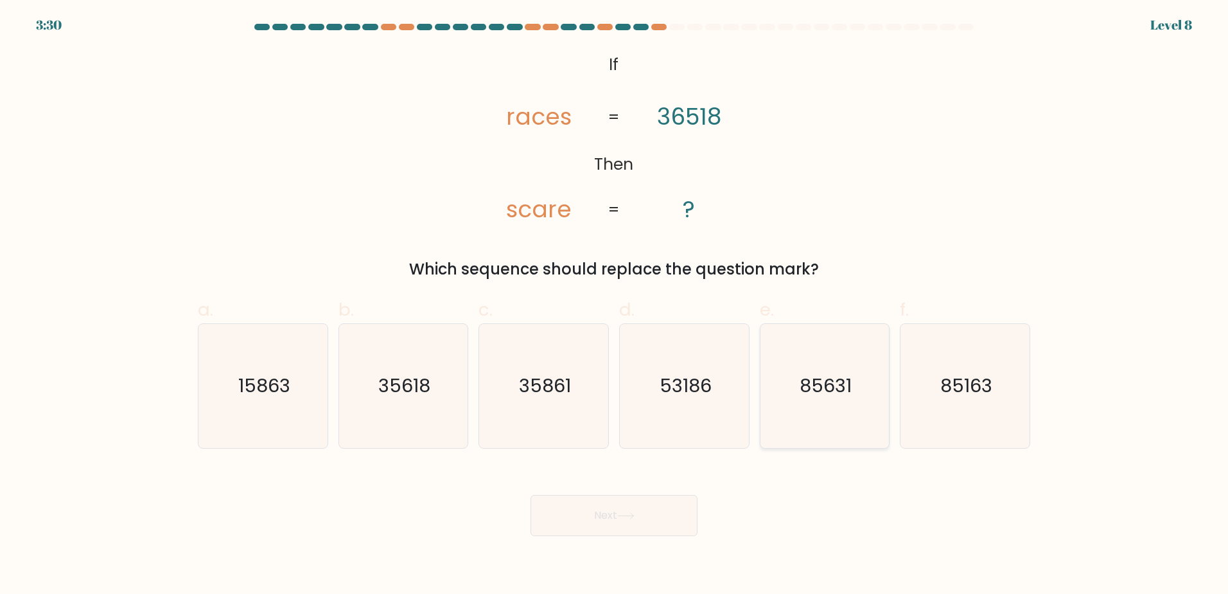
click at [805, 394] on text "85631" at bounding box center [826, 386] width 52 height 26
click at [615, 305] on input "e. 85631" at bounding box center [614, 301] width 1 height 8
radio input "true"
click at [608, 520] on button "Next" at bounding box center [614, 515] width 167 height 41
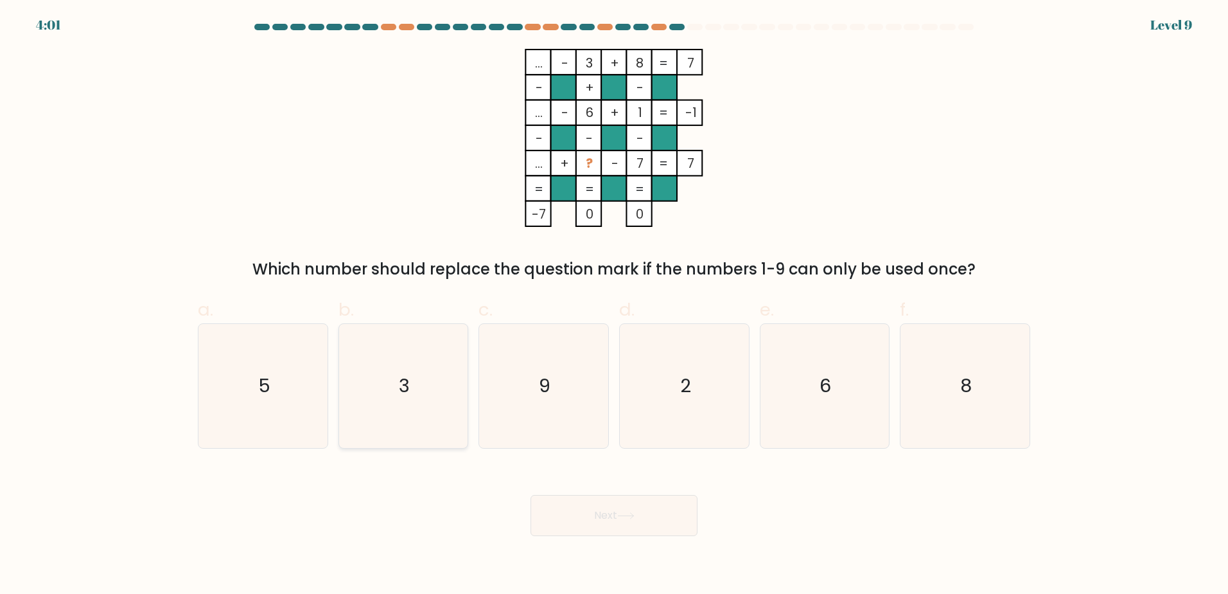
click at [411, 398] on icon "3" at bounding box center [403, 386] width 124 height 124
click at [614, 305] on input "b. 3" at bounding box center [614, 301] width 1 height 8
radio input "true"
click at [623, 527] on button "Next" at bounding box center [614, 515] width 167 height 41
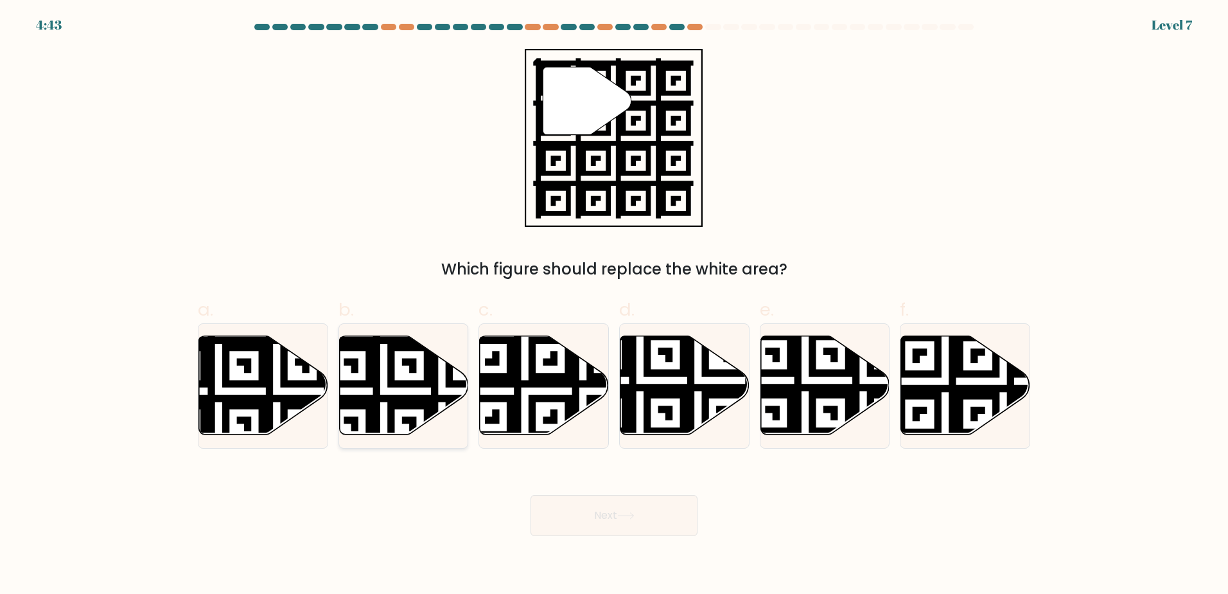
click at [367, 369] on icon at bounding box center [443, 332] width 234 height 234
click at [614, 305] on input "b." at bounding box center [614, 301] width 1 height 8
radio input "true"
click at [669, 515] on button "Next" at bounding box center [614, 515] width 167 height 41
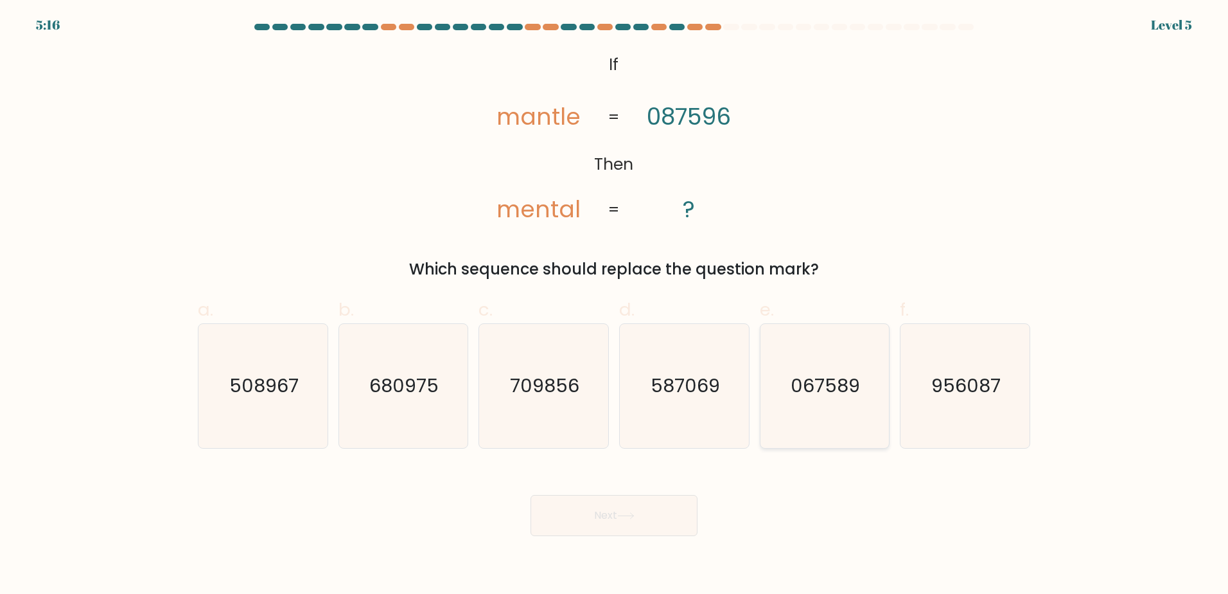
click at [845, 414] on icon "067589" at bounding box center [825, 386] width 124 height 124
click at [615, 305] on input "e. 067589" at bounding box center [614, 301] width 1 height 8
radio input "true"
click at [628, 512] on icon at bounding box center [625, 515] width 17 height 7
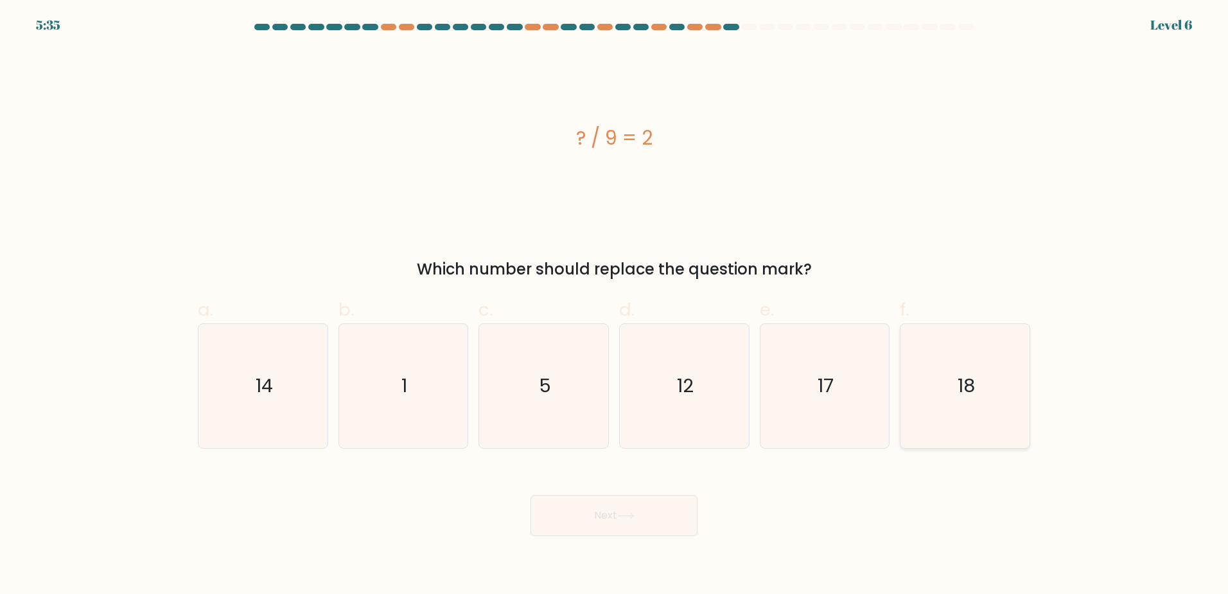
click at [968, 387] on text "18" at bounding box center [966, 386] width 17 height 26
click at [615, 305] on input "f. 18" at bounding box center [614, 301] width 1 height 8
radio input "true"
click at [612, 524] on button "Next" at bounding box center [614, 515] width 167 height 41
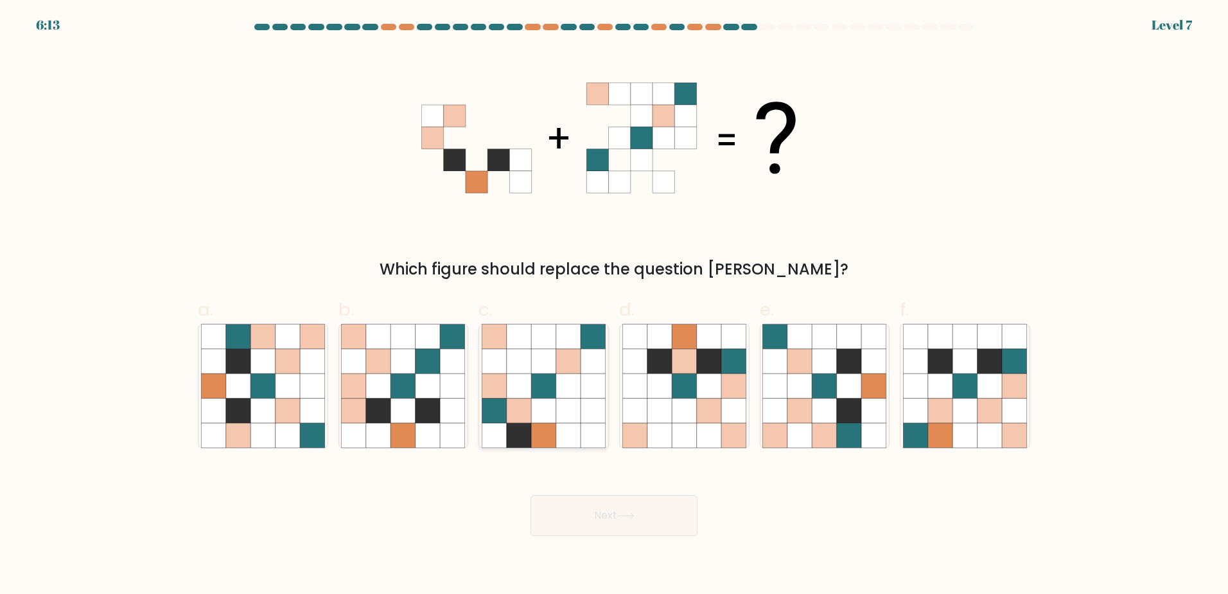
click at [567, 427] on icon at bounding box center [568, 435] width 24 height 24
click at [614, 305] on input "c." at bounding box center [614, 301] width 1 height 8
radio input "true"
click at [660, 524] on button "Next" at bounding box center [614, 515] width 167 height 41
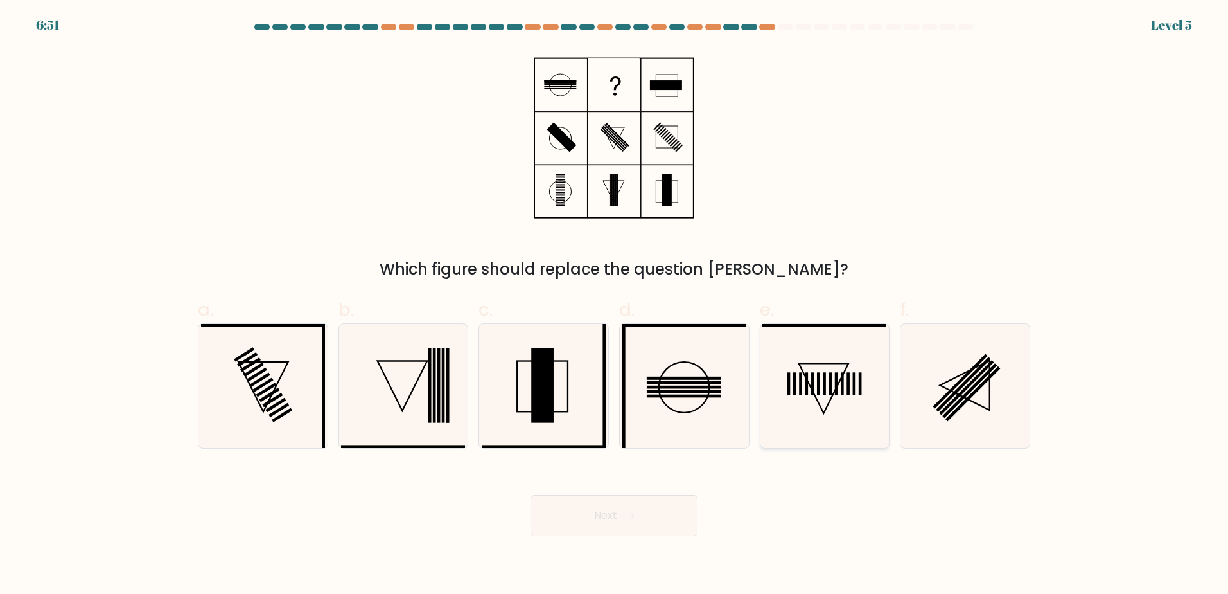
click at [838, 397] on icon at bounding box center [825, 386] width 124 height 124
click at [615, 305] on input "e." at bounding box center [614, 301] width 1 height 8
radio input "true"
click at [636, 526] on button "Next" at bounding box center [614, 515] width 167 height 41
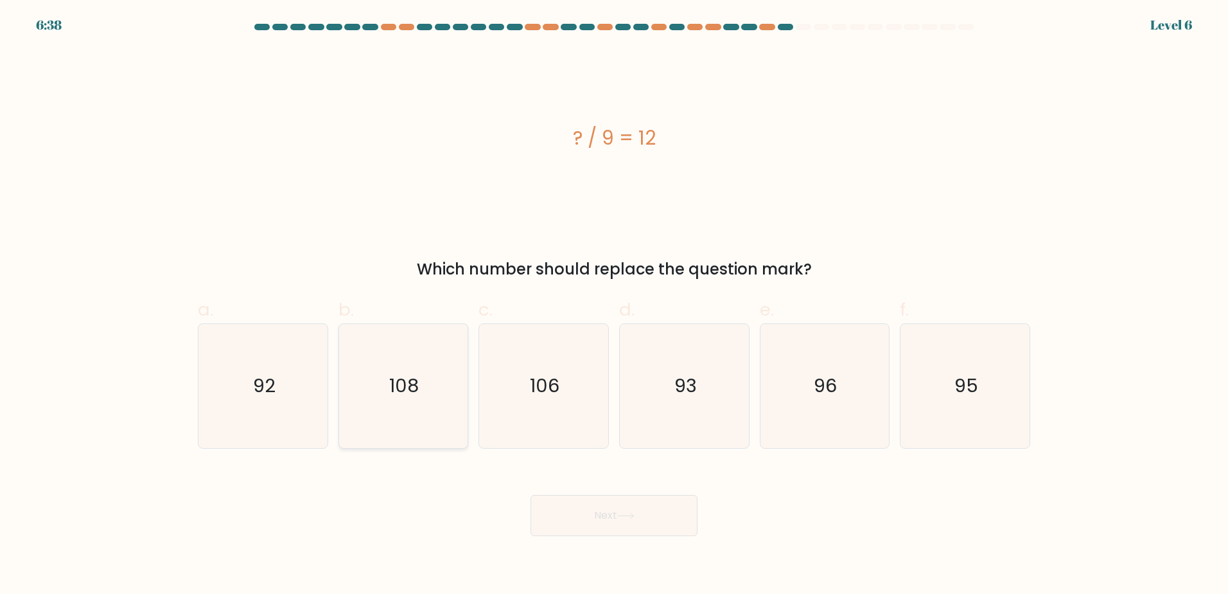
click at [461, 385] on icon "108" at bounding box center [403, 386] width 124 height 124
click at [614, 305] on input "b. 108" at bounding box center [614, 301] width 1 height 8
radio input "true"
click at [644, 520] on button "Next" at bounding box center [614, 515] width 167 height 41
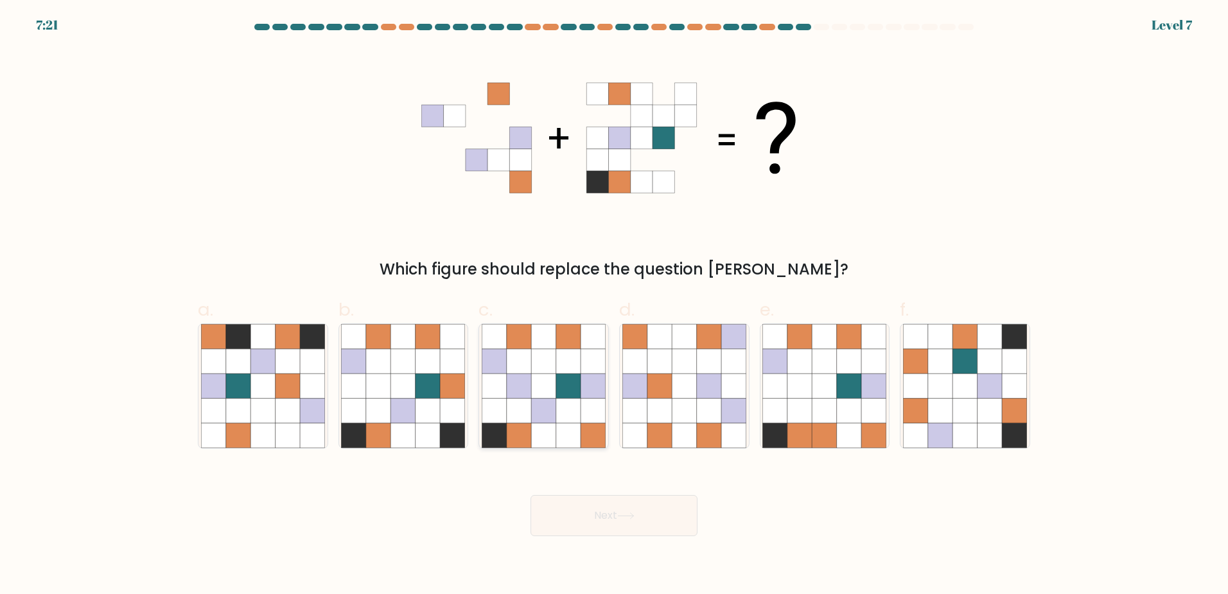
click at [574, 417] on icon at bounding box center [568, 410] width 24 height 24
click at [614, 305] on input "c." at bounding box center [614, 301] width 1 height 8
radio input "true"
click at [648, 527] on button "Next" at bounding box center [614, 515] width 167 height 41
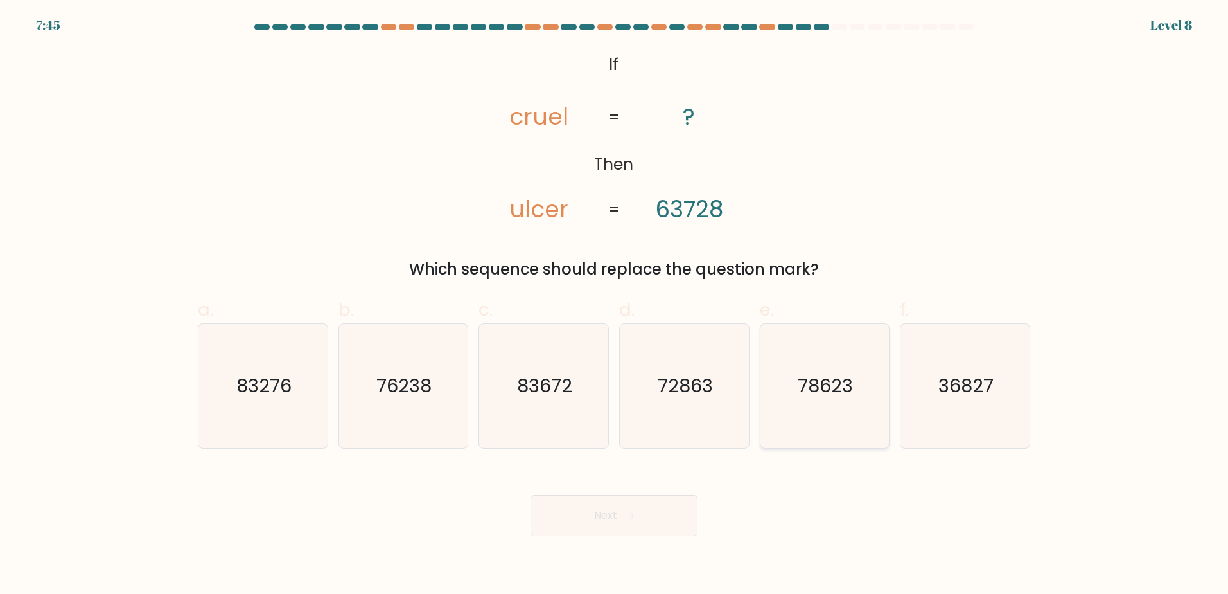
click at [847, 384] on text "78623" at bounding box center [826, 386] width 55 height 26
click at [615, 305] on input "e. 78623" at bounding box center [614, 301] width 1 height 8
radio input "true"
click at [628, 503] on button "Next" at bounding box center [614, 515] width 167 height 41
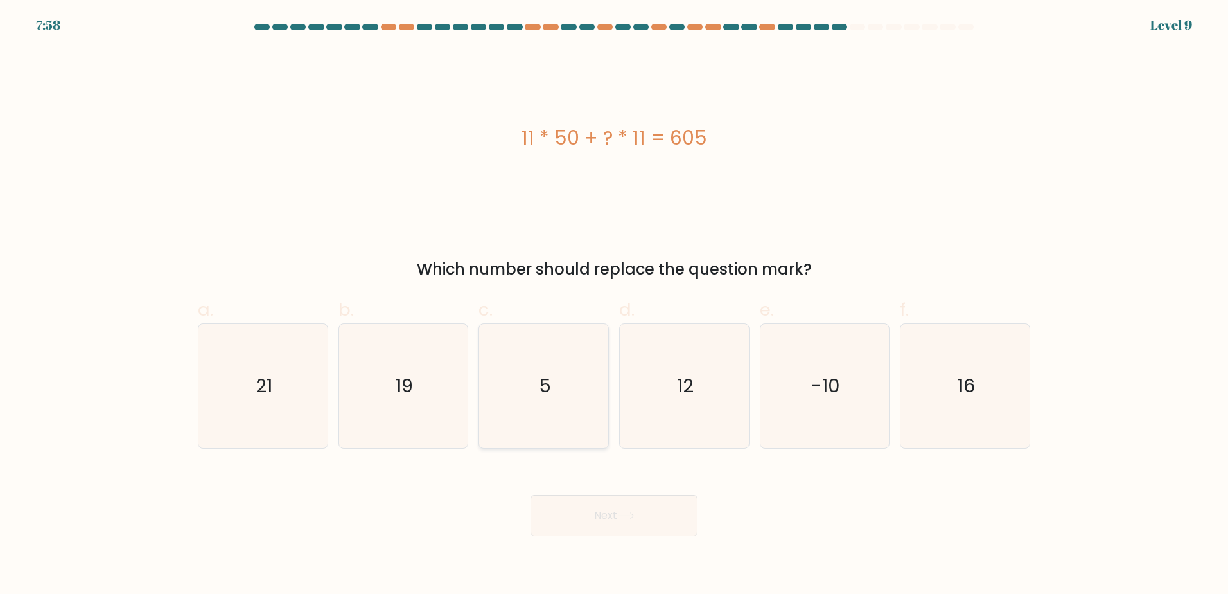
click at [587, 369] on icon "5" at bounding box center [544, 386] width 124 height 124
click at [614, 305] on input "c. 5" at bounding box center [614, 301] width 1 height 8
radio input "true"
click at [657, 529] on button "Next" at bounding box center [614, 515] width 167 height 41
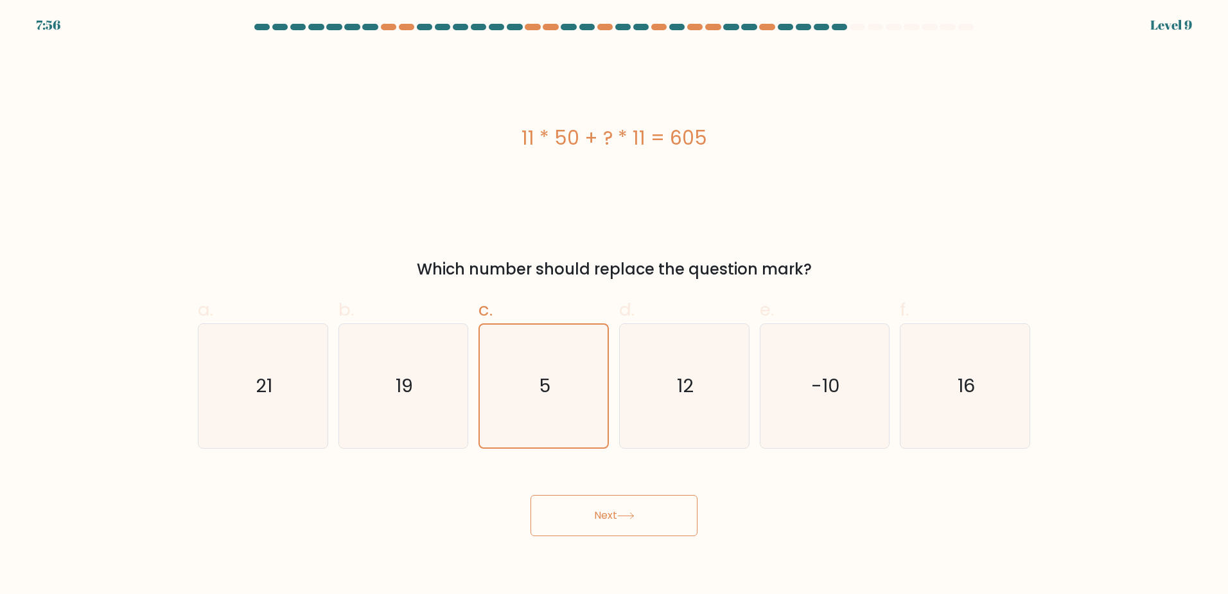
click at [642, 523] on button "Next" at bounding box center [614, 515] width 167 height 41
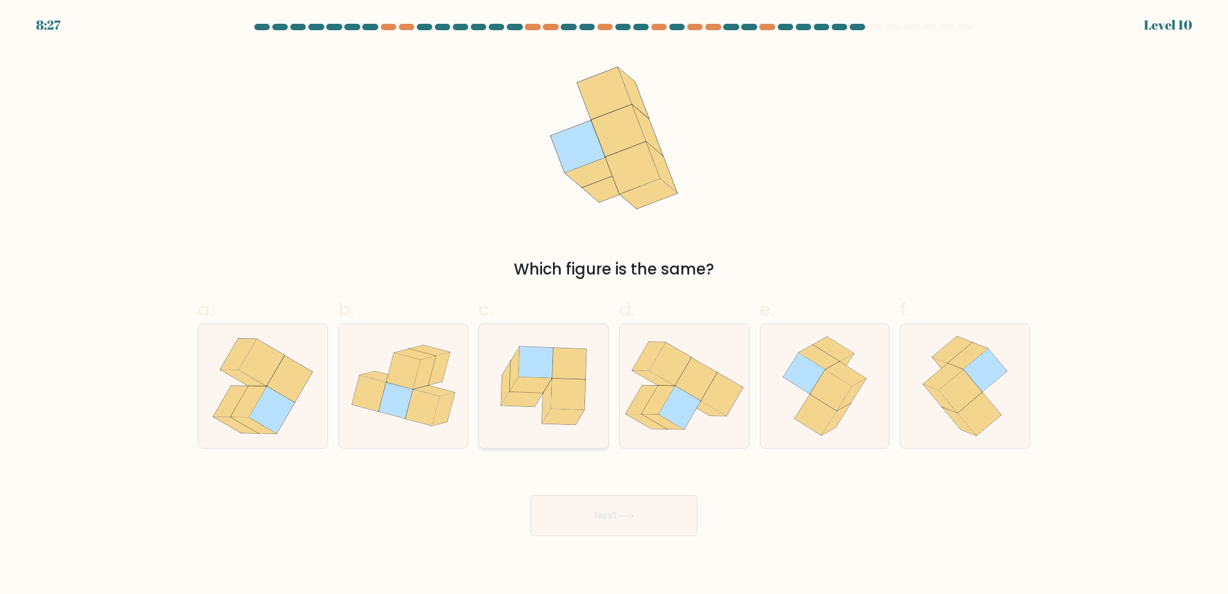
click at [517, 398] on icon at bounding box center [522, 398] width 42 height 15
click at [614, 305] on input "c." at bounding box center [614, 301] width 1 height 8
radio input "true"
click at [426, 404] on icon at bounding box center [422, 407] width 34 height 36
click at [614, 305] on input "b." at bounding box center [614, 301] width 1 height 8
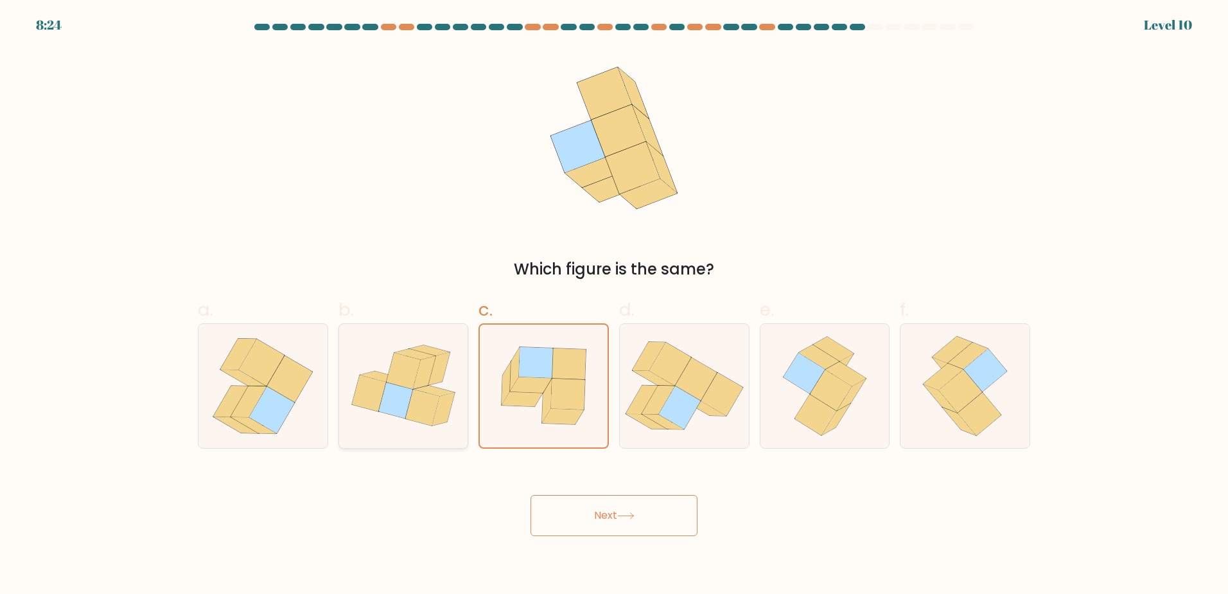
radio input "true"
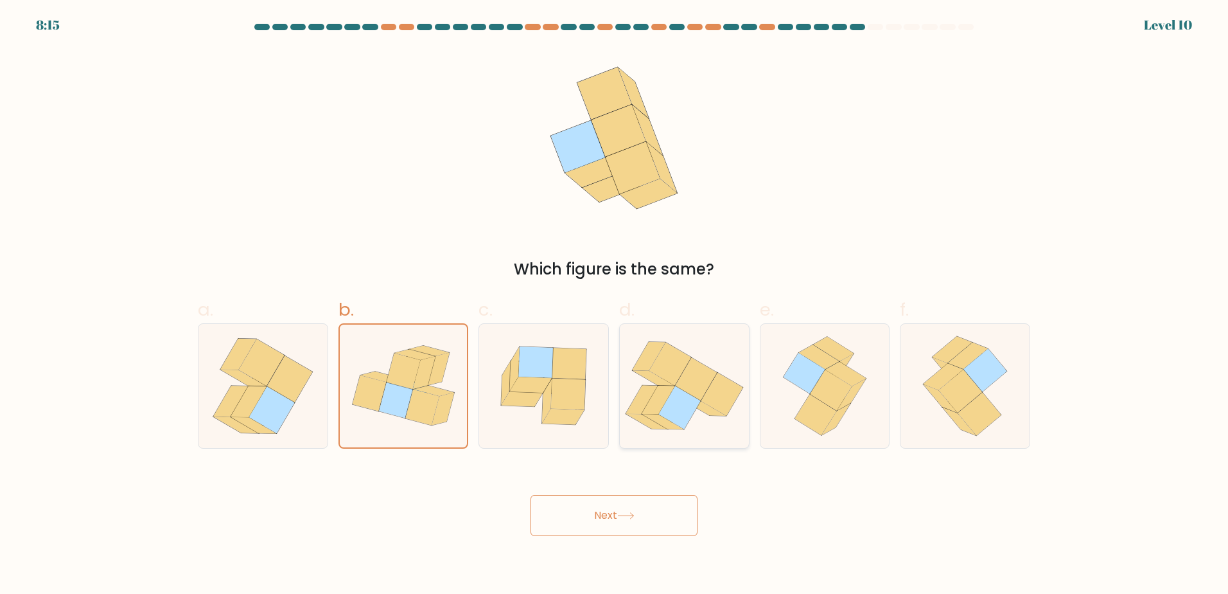
click at [678, 412] on icon at bounding box center [680, 407] width 42 height 43
click at [615, 305] on input "d." at bounding box center [614, 301] width 1 height 8
radio input "true"
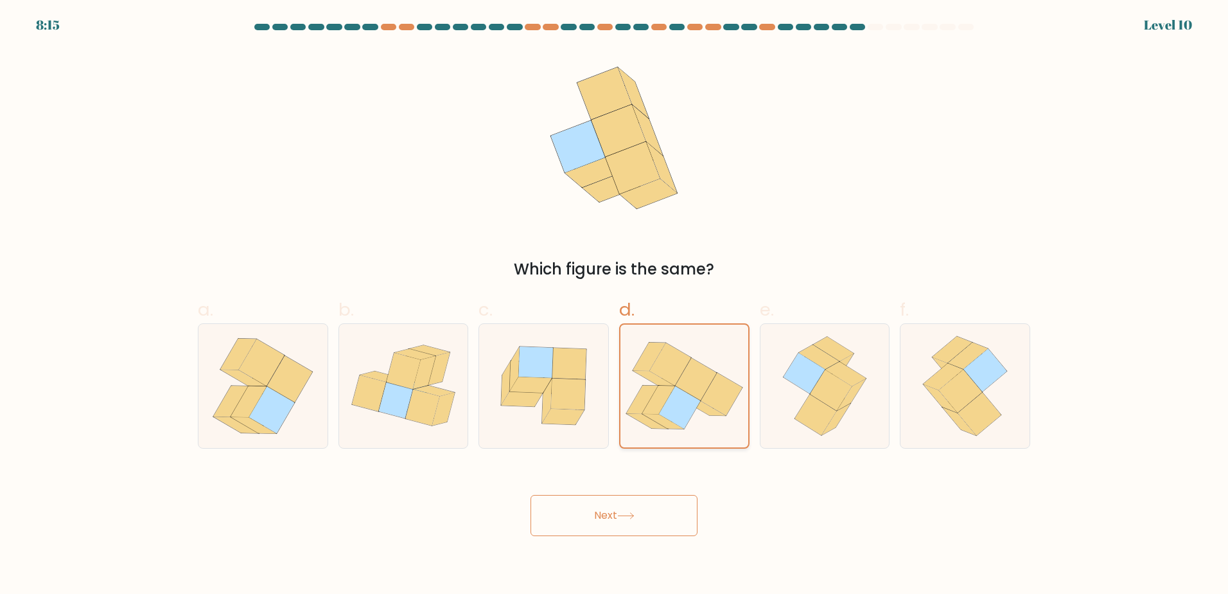
click at [678, 412] on icon at bounding box center [679, 407] width 41 height 42
click at [615, 305] on input "d." at bounding box center [614, 301] width 1 height 8
click at [635, 530] on button "Next" at bounding box center [614, 515] width 167 height 41
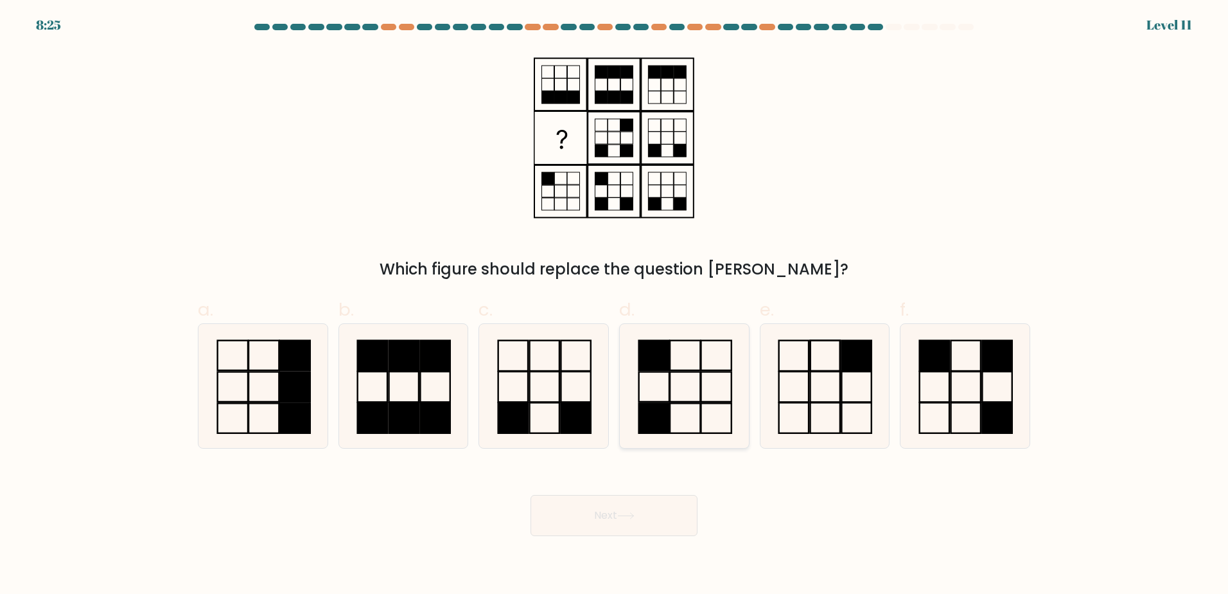
click at [682, 400] on icon at bounding box center [685, 386] width 124 height 124
click at [615, 305] on input "d." at bounding box center [614, 301] width 1 height 8
radio input "true"
click at [676, 531] on button "Next" at bounding box center [614, 515] width 167 height 41
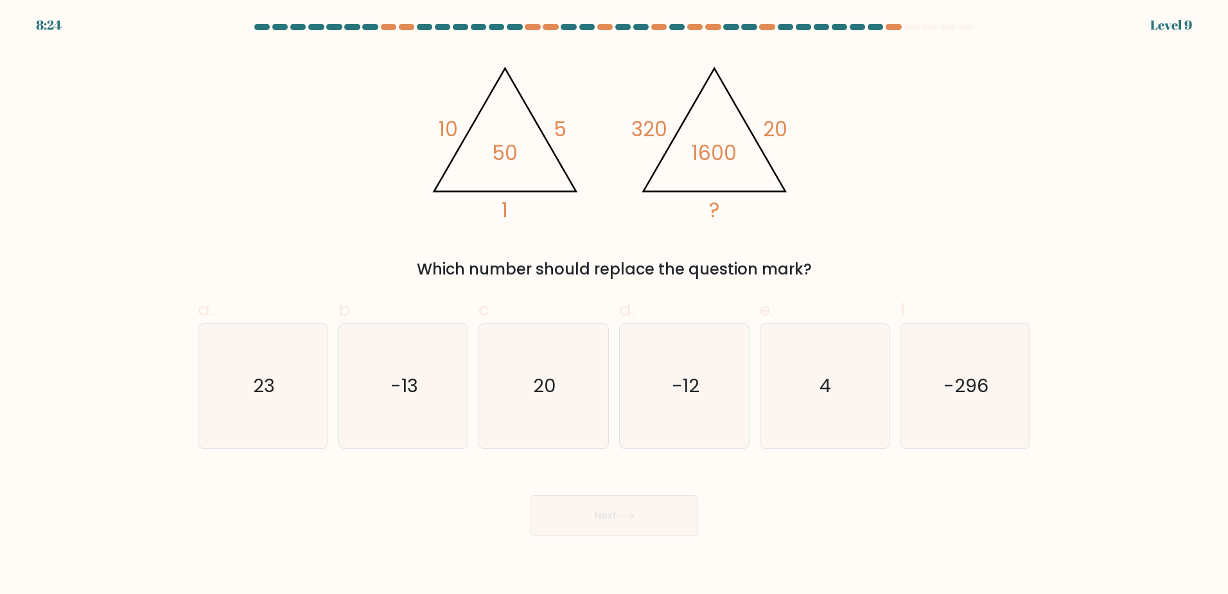
click at [660, 515] on button "Next" at bounding box center [614, 515] width 167 height 41
click at [369, 186] on div "@import url('https://fonts.googleapis.com/css?family=Abril+Fatface:400,100,100i…" at bounding box center [614, 165] width 848 height 232
drag, startPoint x: 369, startPoint y: 186, endPoint x: 271, endPoint y: 233, distance: 108.6
click at [271, 233] on div "@import url('https://fonts.googleapis.com/css?family=Abril+Fatface:400,100,100i…" at bounding box center [614, 165] width 848 height 232
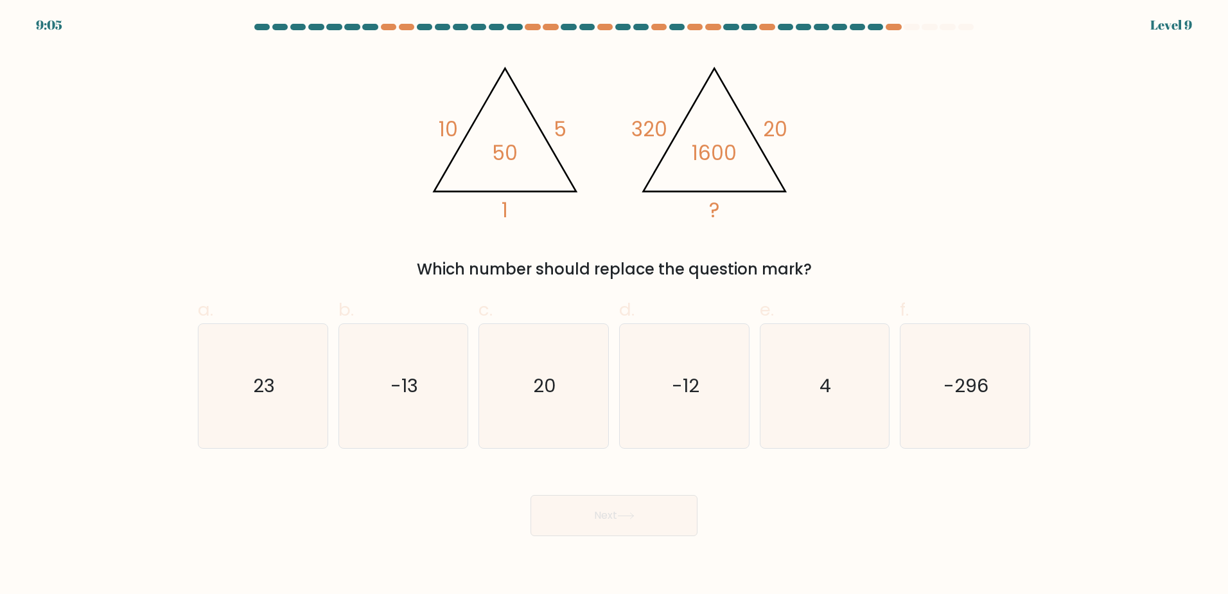
click at [271, 233] on div "@import url('https://fonts.googleapis.com/css?family=Abril+Fatface:400,100,100i…" at bounding box center [614, 165] width 848 height 232
drag, startPoint x: 271, startPoint y: 233, endPoint x: 186, endPoint y: 218, distance: 86.1
click at [186, 218] on form at bounding box center [614, 280] width 1228 height 512
drag, startPoint x: 186, startPoint y: 218, endPoint x: 114, endPoint y: 208, distance: 72.6
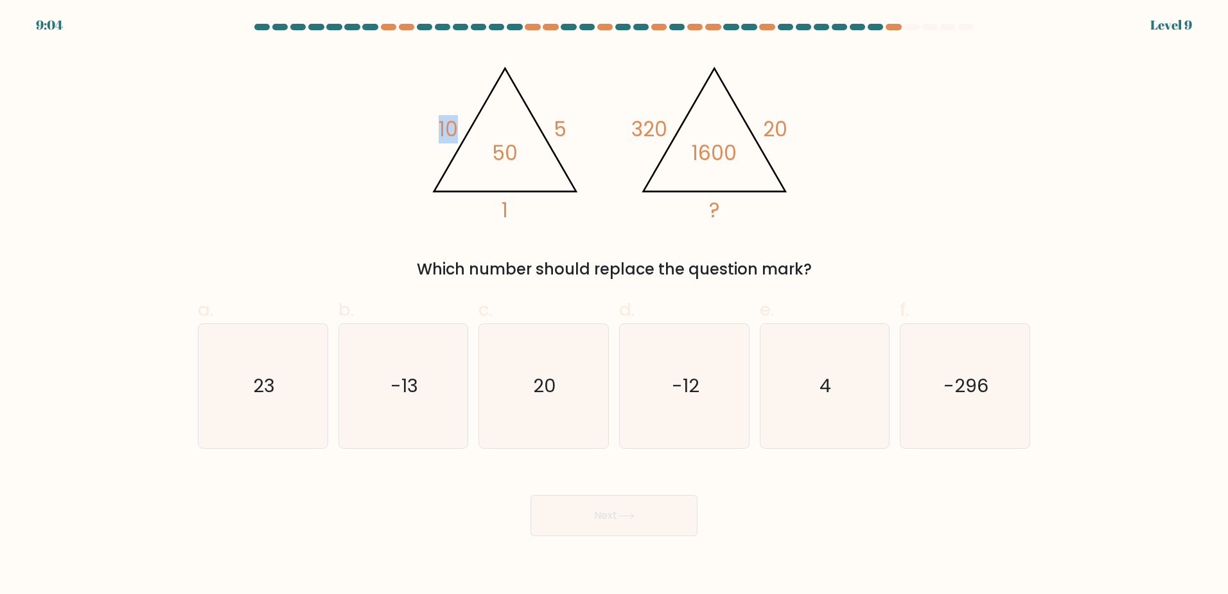
click at [114, 208] on form at bounding box center [614, 280] width 1228 height 512
click at [838, 389] on icon "4" at bounding box center [825, 386] width 124 height 124
click at [615, 305] on input "e. 4" at bounding box center [614, 301] width 1 height 8
radio input "true"
click at [838, 389] on icon "4" at bounding box center [824, 385] width 123 height 123
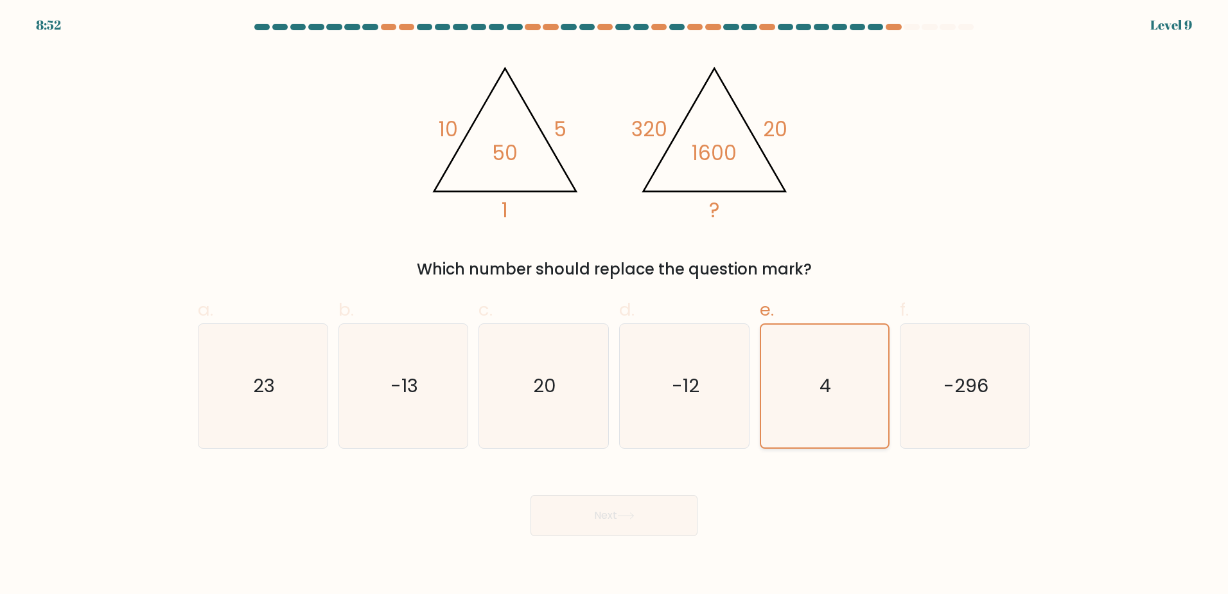
click at [615, 305] on input "e. 4" at bounding box center [614, 301] width 1 height 8
click at [663, 516] on button "Next" at bounding box center [614, 515] width 167 height 41
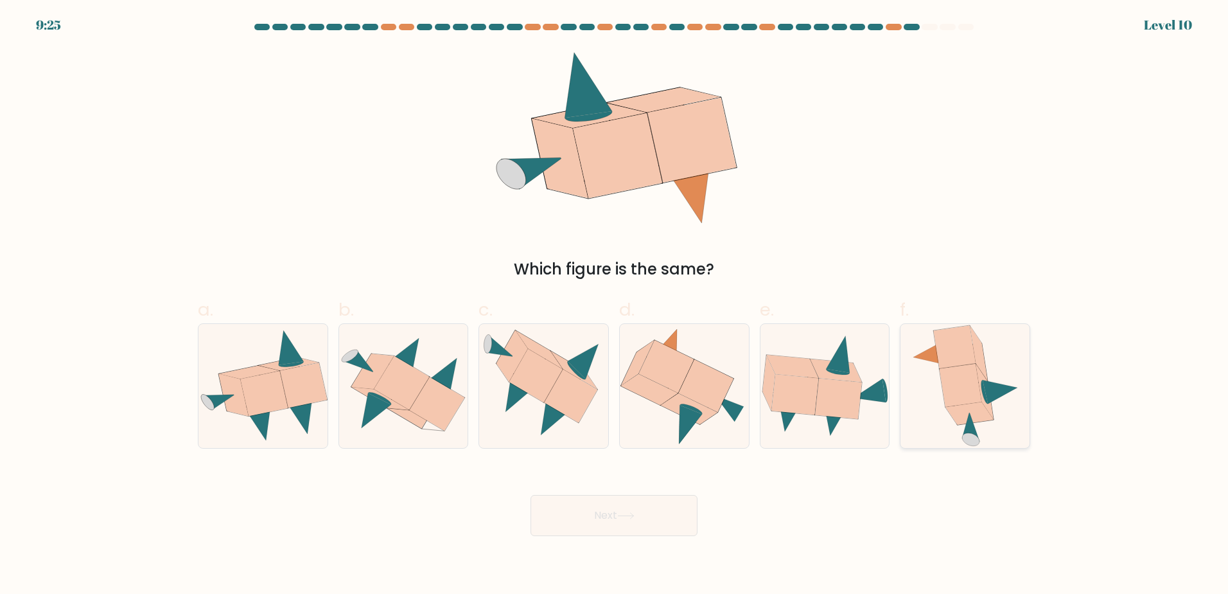
click at [1007, 405] on icon at bounding box center [965, 386] width 109 height 124
click at [615, 305] on input "f." at bounding box center [614, 301] width 1 height 8
radio input "true"
click at [652, 522] on button "Next" at bounding box center [614, 515] width 167 height 41
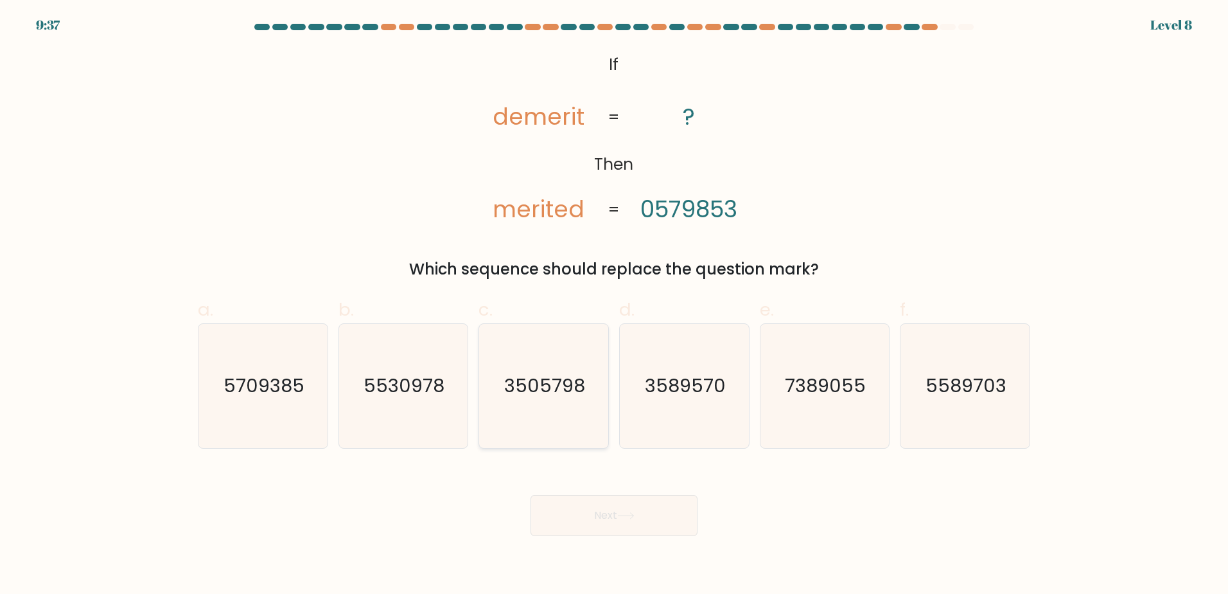
click at [572, 371] on icon "3505798" at bounding box center [544, 386] width 124 height 124
click at [614, 305] on input "c. 3505798" at bounding box center [614, 301] width 1 height 8
radio input "true"
click at [676, 523] on button "Next" at bounding box center [614, 515] width 167 height 41
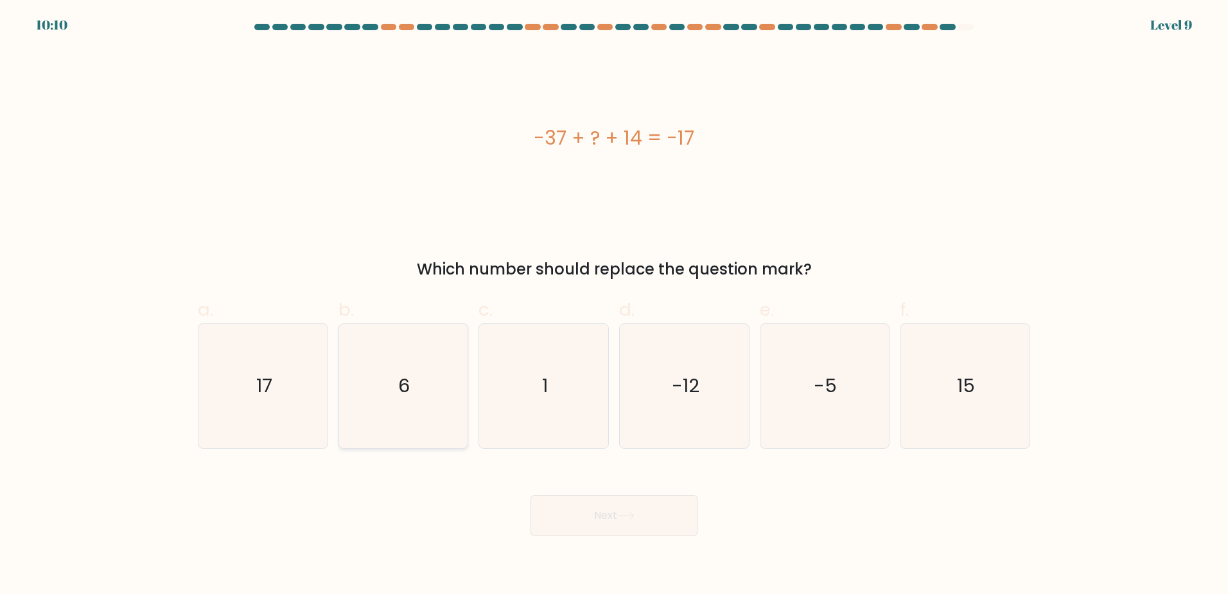
click at [418, 409] on icon "6" at bounding box center [403, 386] width 124 height 124
click at [614, 305] on input "b. 6" at bounding box center [614, 301] width 1 height 8
radio input "true"
click at [656, 518] on button "Next" at bounding box center [614, 515] width 167 height 41
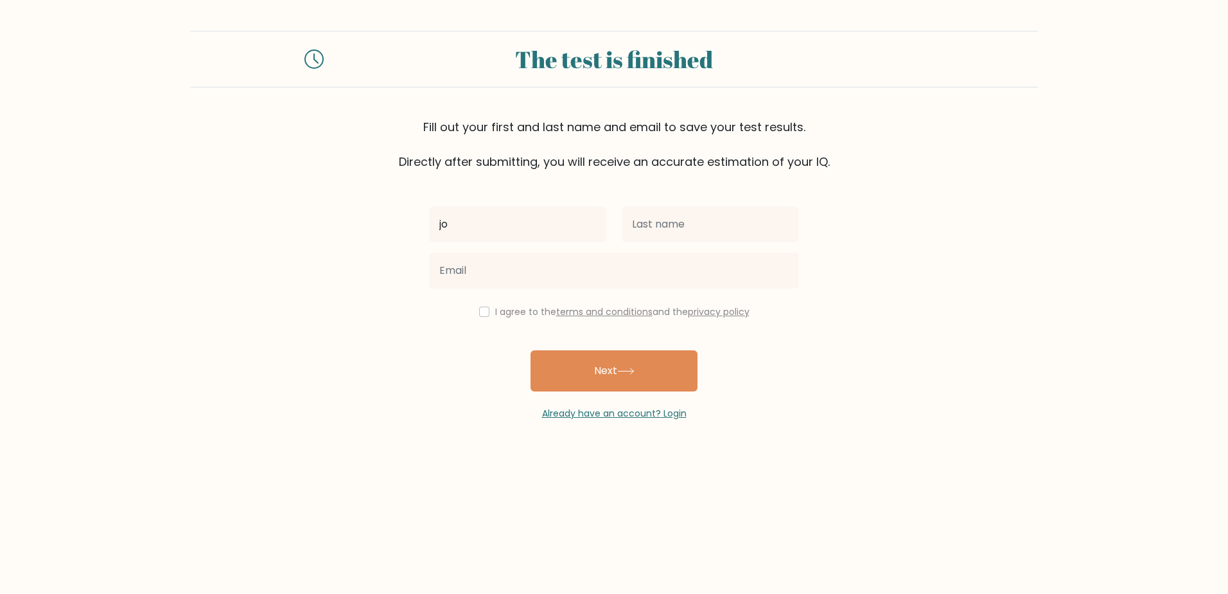
type input "[PERSON_NAME]"
type input "Pajanel"
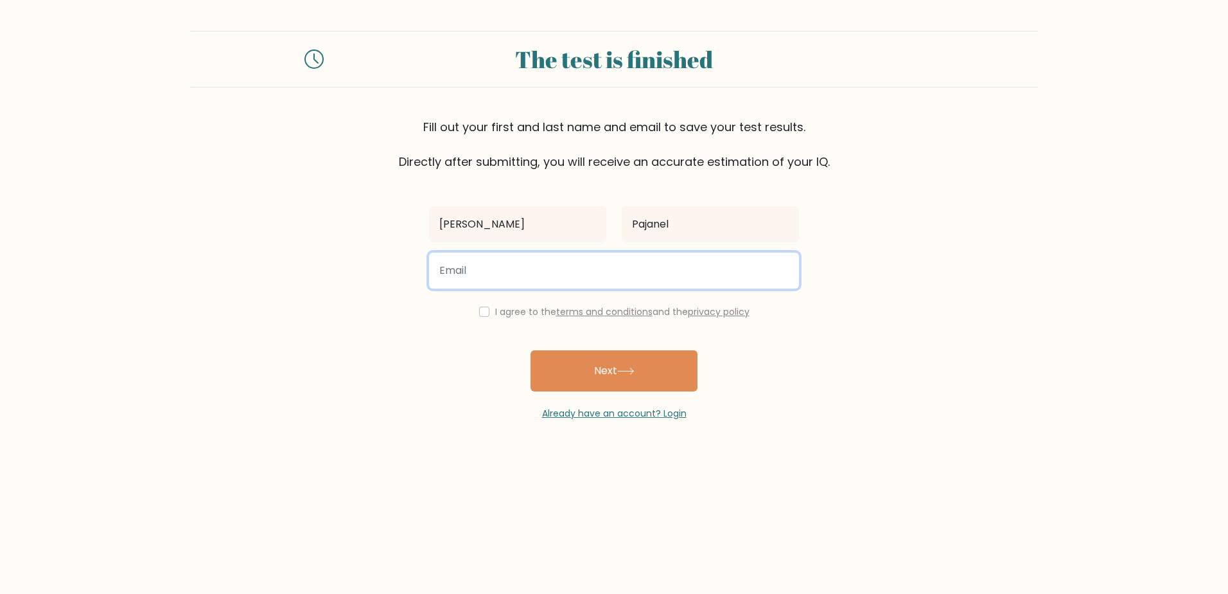
click at [565, 270] on input "email" at bounding box center [614, 270] width 370 height 36
type input "jovinmarx3092@gmail.com"
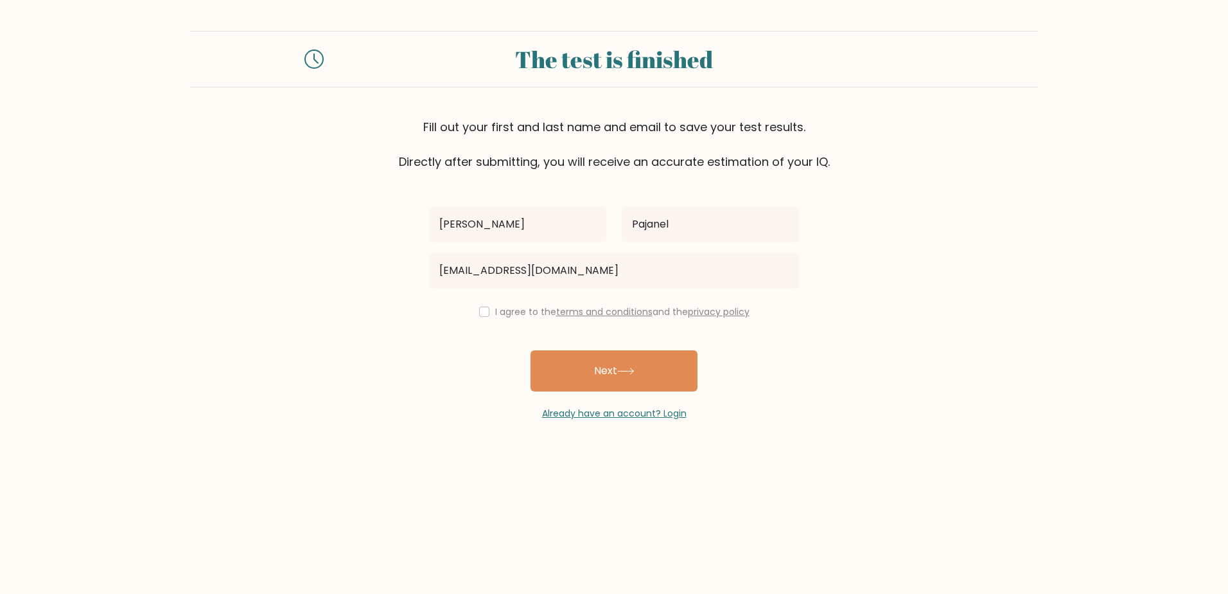
click at [473, 303] on div "Jovin Marx Pajanel jovinmarx3092@gmail.com I agree to the terms and conditions …" at bounding box center [613, 295] width 385 height 250
drag, startPoint x: 473, startPoint y: 303, endPoint x: 480, endPoint y: 315, distance: 14.1
click at [480, 315] on input "checkbox" at bounding box center [484, 311] width 10 height 10
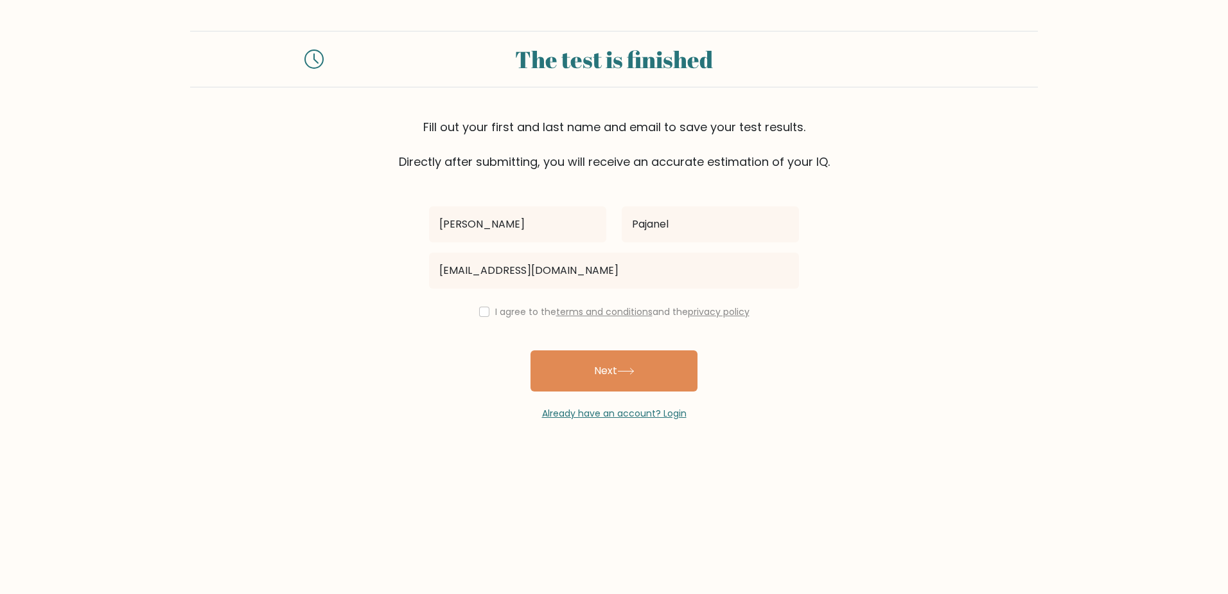
click at [479, 317] on div "I agree to the terms and conditions and the privacy policy" at bounding box center [613, 311] width 385 height 15
click at [484, 312] on input "checkbox" at bounding box center [484, 311] width 10 height 10
checkbox input "true"
click at [580, 371] on button "Next" at bounding box center [614, 370] width 167 height 41
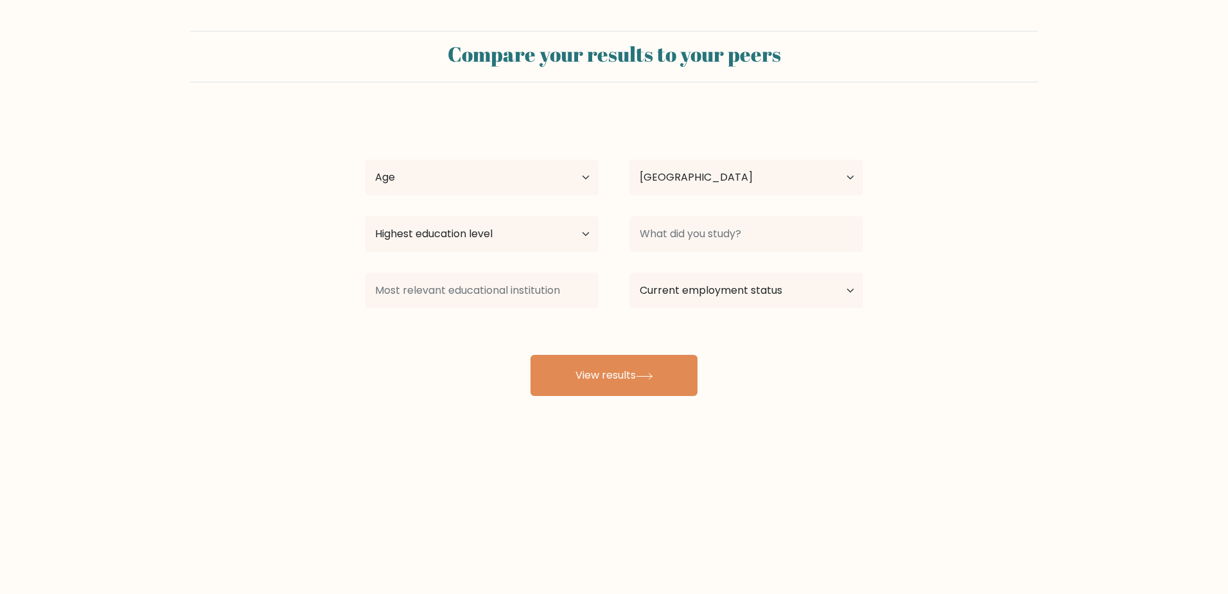
select select "PH"
click at [517, 176] on select "Age Under [DEMOGRAPHIC_DATA] [DEMOGRAPHIC_DATA] [DEMOGRAPHIC_DATA] [DEMOGRAPHIC…" at bounding box center [482, 177] width 234 height 36
select select "25_34"
click at [365, 159] on select "Age Under [DEMOGRAPHIC_DATA] [DEMOGRAPHIC_DATA] [DEMOGRAPHIC_DATA] [DEMOGRAPHIC…" at bounding box center [482, 177] width 234 height 36
click at [581, 224] on select "Highest education level No schooling Primary Lower Secondary Upper Secondary Oc…" at bounding box center [482, 234] width 234 height 36
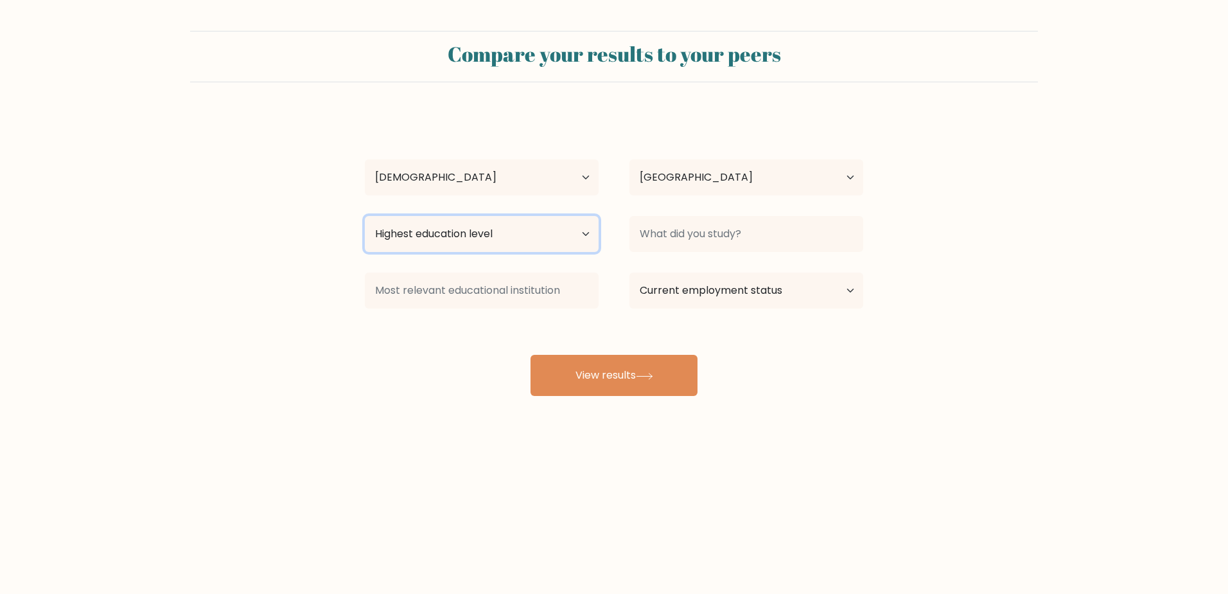
select select "bachelors_degree"
click at [365, 216] on select "Highest education level No schooling Primary Lower Secondary Upper Secondary Oc…" at bounding box center [482, 234] width 234 height 36
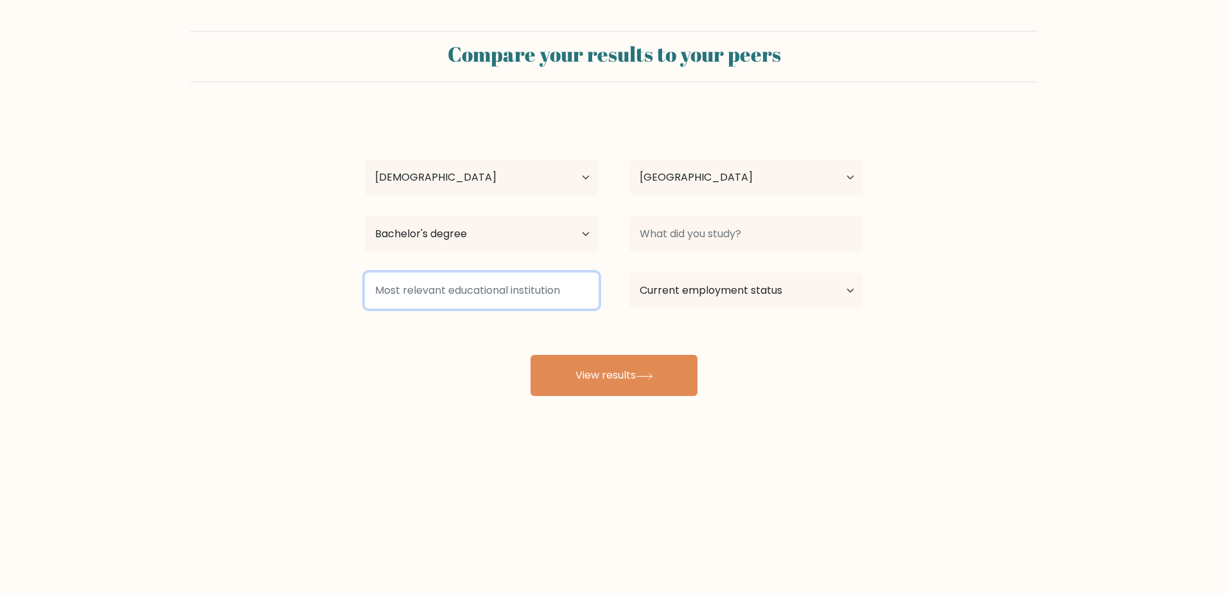
click at [518, 298] on input at bounding box center [482, 290] width 234 height 36
type input "IT"
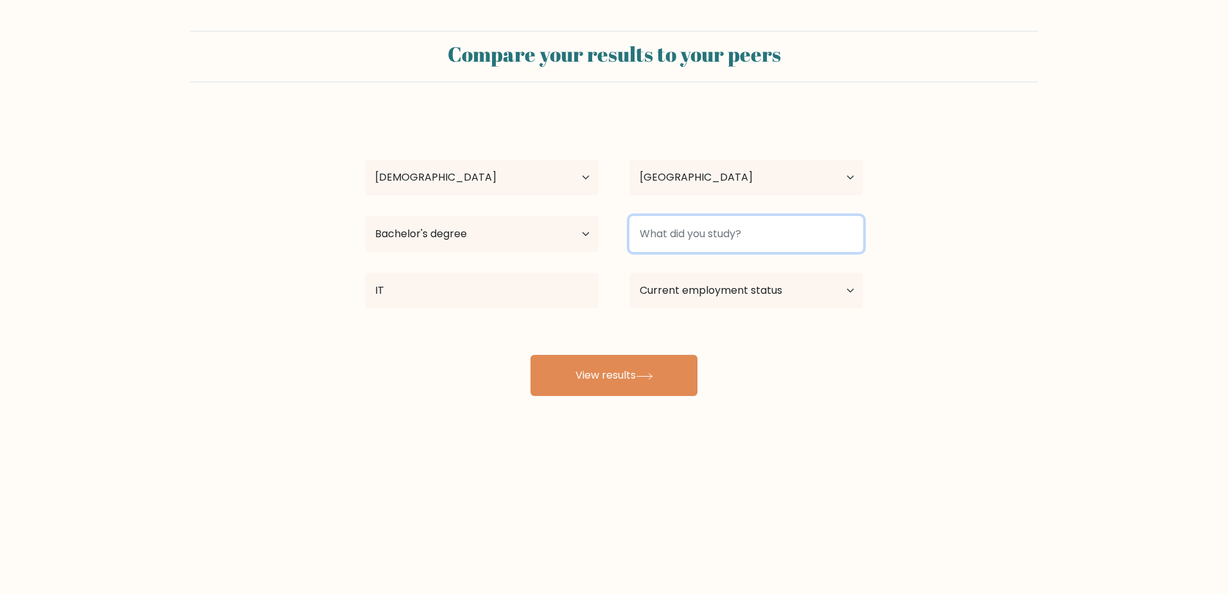
click at [653, 238] on input at bounding box center [747, 234] width 234 height 36
type input "IT"
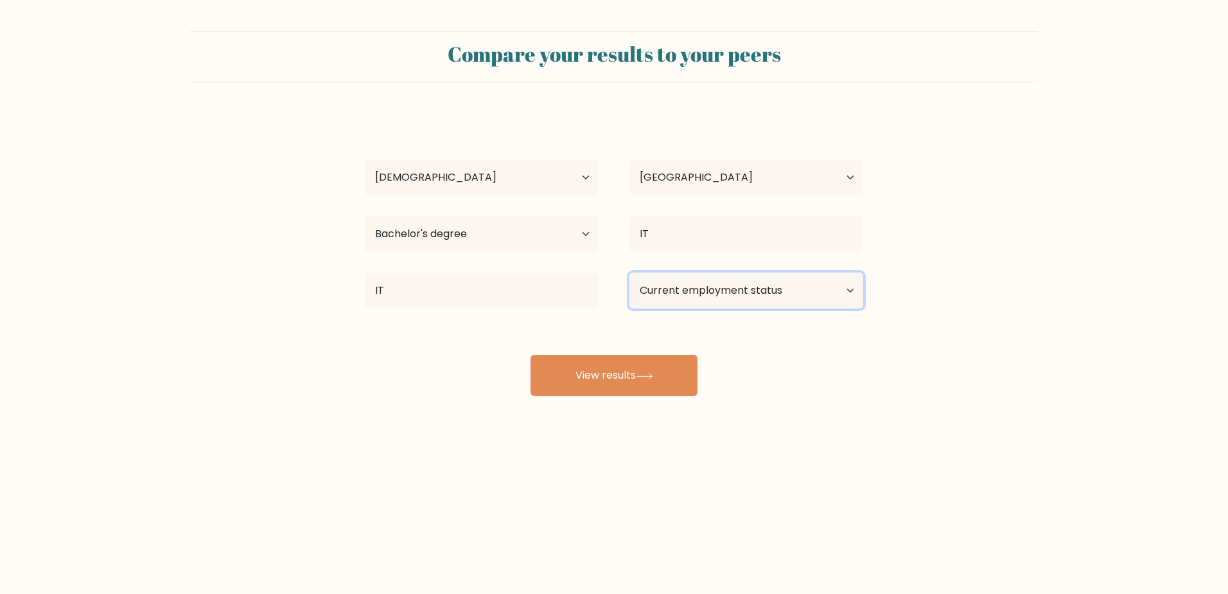
click at [768, 285] on select "Current employment status Employed Student Retired Other / prefer not to answer" at bounding box center [747, 290] width 234 height 36
select select "other"
click at [630, 272] on select "Current employment status Employed Student Retired Other / prefer not to answer" at bounding box center [747, 290] width 234 height 36
click at [754, 293] on select "Current employment status Employed Student Retired Other / prefer not to answer" at bounding box center [747, 290] width 234 height 36
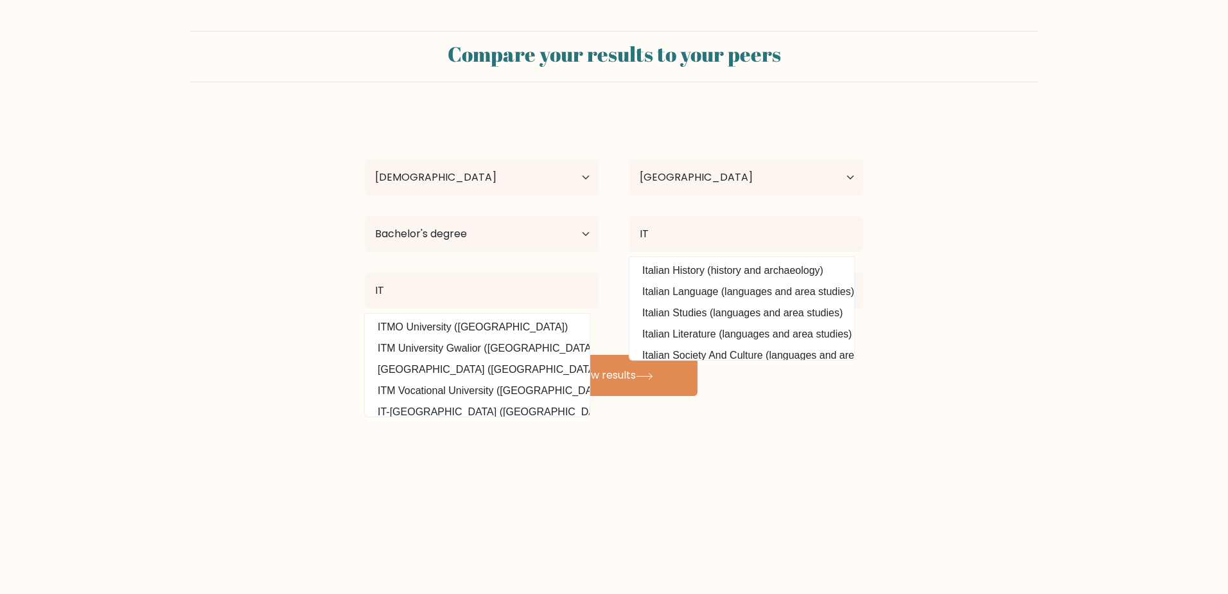
click at [1149, 252] on form "Compare your results to your peers [PERSON_NAME] Pajanel Age Under [DEMOGRAPHIC…" at bounding box center [614, 213] width 1228 height 365
click at [1061, 281] on form "Compare your results to your peers [PERSON_NAME] Pajanel Age Under [DEMOGRAPHIC…" at bounding box center [614, 213] width 1228 height 365
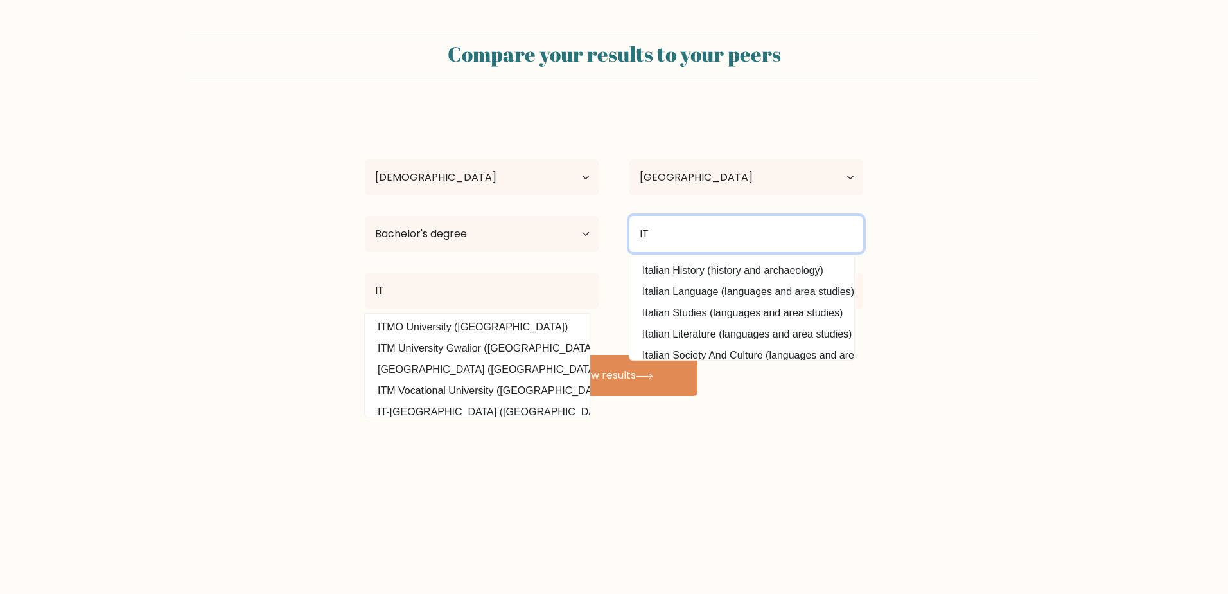
click at [689, 239] on input "IT" at bounding box center [747, 234] width 234 height 36
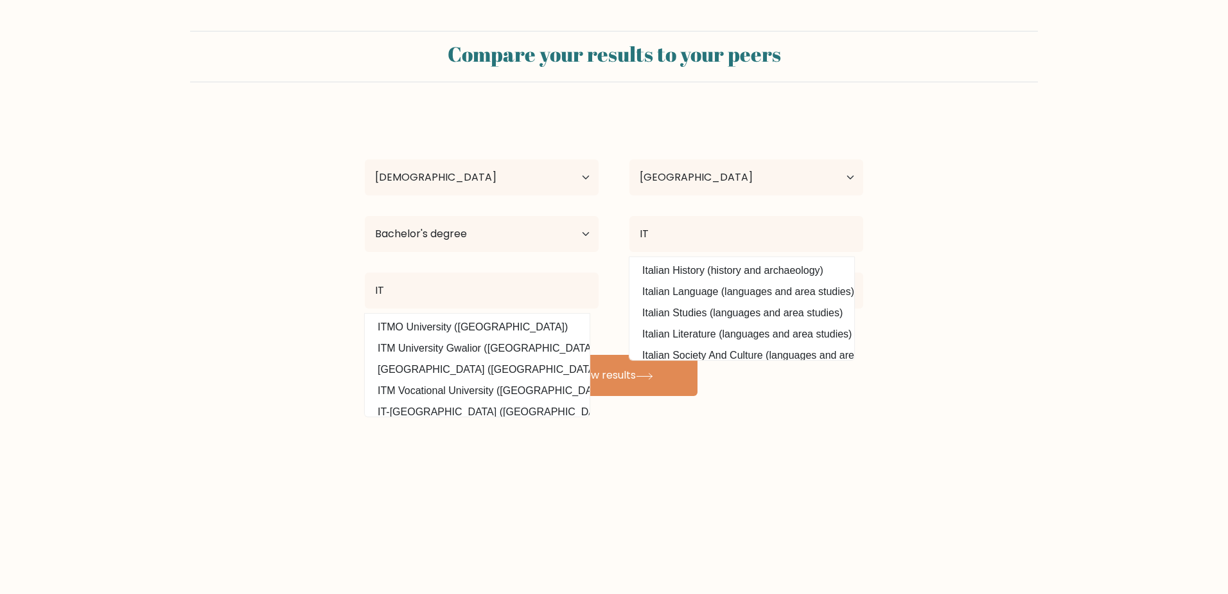
click at [1003, 222] on form "Compare your results to your peers [PERSON_NAME] Pajanel Age Under [DEMOGRAPHIC…" at bounding box center [614, 213] width 1228 height 365
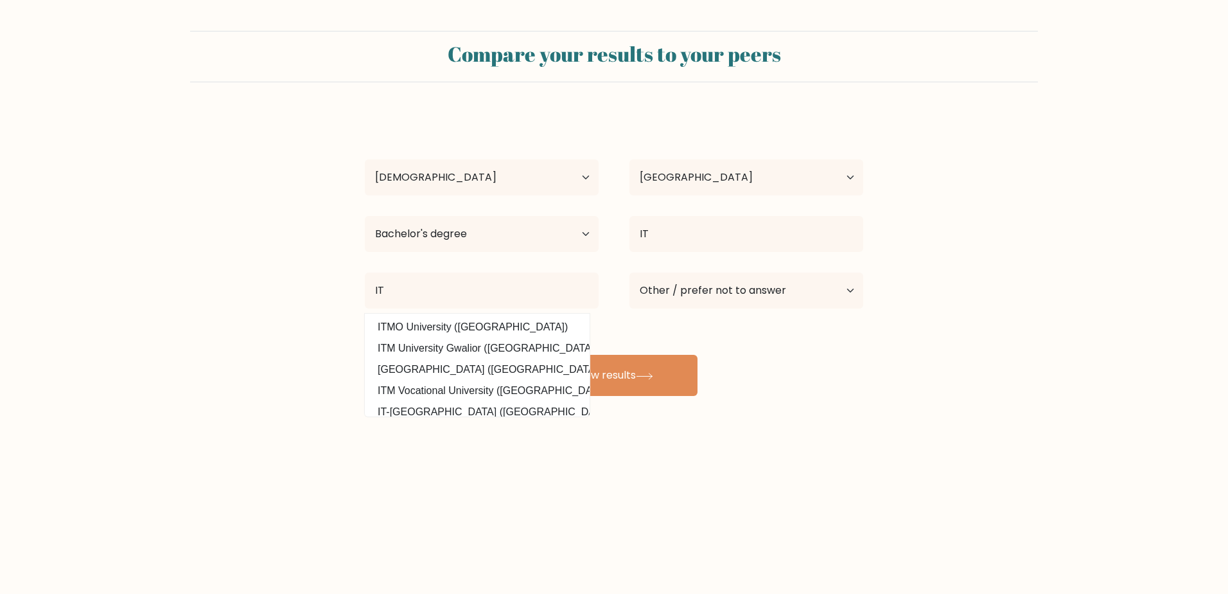
click at [264, 333] on form "Compare your results to your peers [PERSON_NAME] Pajanel Age Under [DEMOGRAPHIC…" at bounding box center [614, 213] width 1228 height 365
click at [407, 304] on input "IT" at bounding box center [482, 290] width 234 height 36
click at [397, 291] on input "IT" at bounding box center [482, 290] width 234 height 36
type input "I"
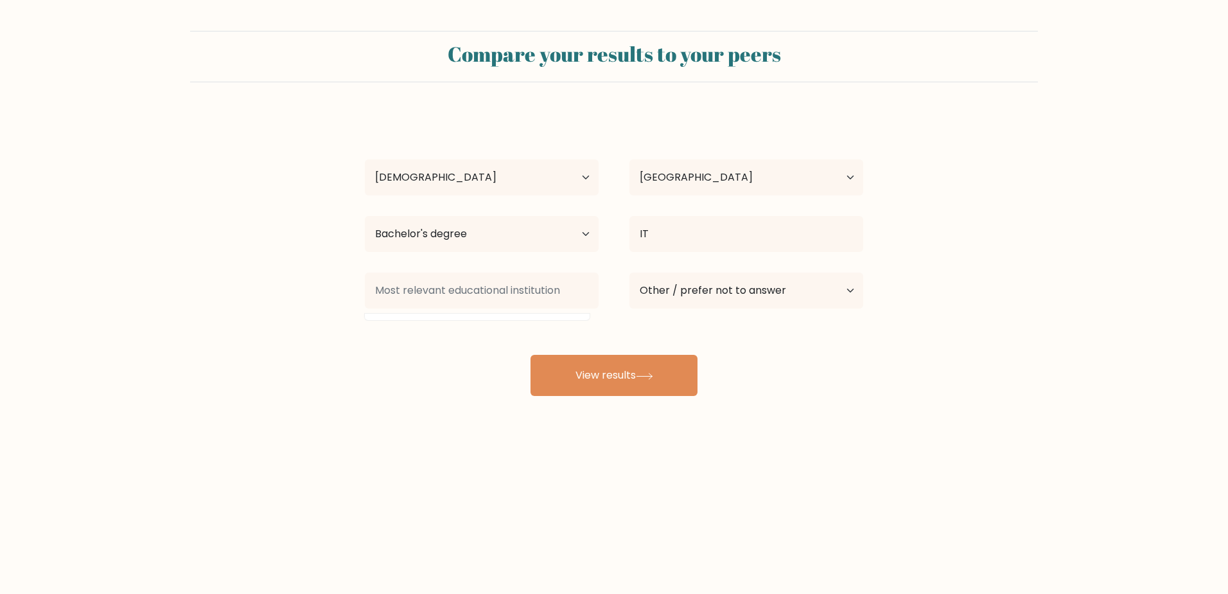
click at [212, 351] on form "Compare your results to your peers [PERSON_NAME] Pajanel Age Under [DEMOGRAPHIC…" at bounding box center [614, 213] width 1228 height 365
click at [563, 294] on input at bounding box center [482, 290] width 234 height 36
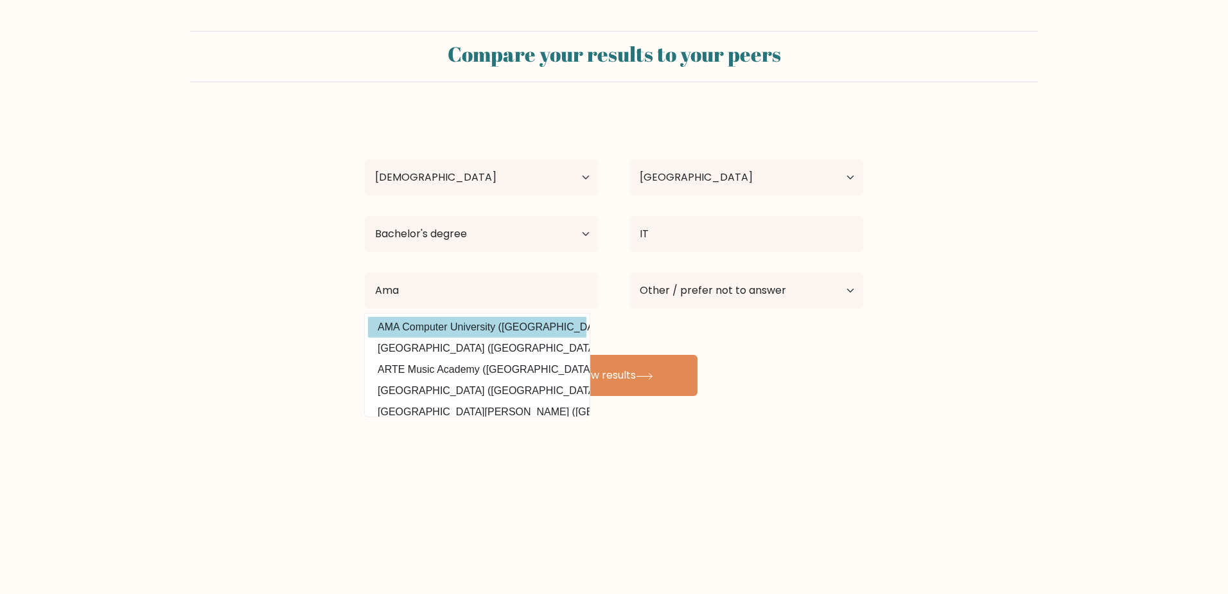
click at [497, 324] on option "AMA Computer University ([GEOGRAPHIC_DATA])" at bounding box center [477, 327] width 218 height 21
type input "AMA Computer University"
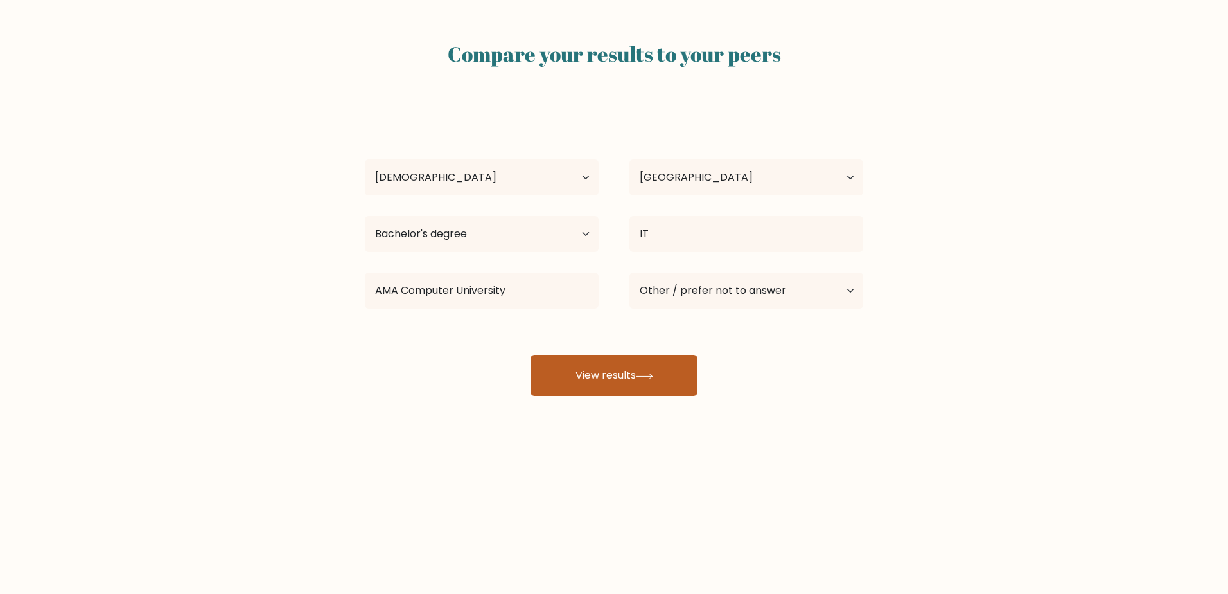
click at [666, 383] on button "View results" at bounding box center [614, 375] width 167 height 41
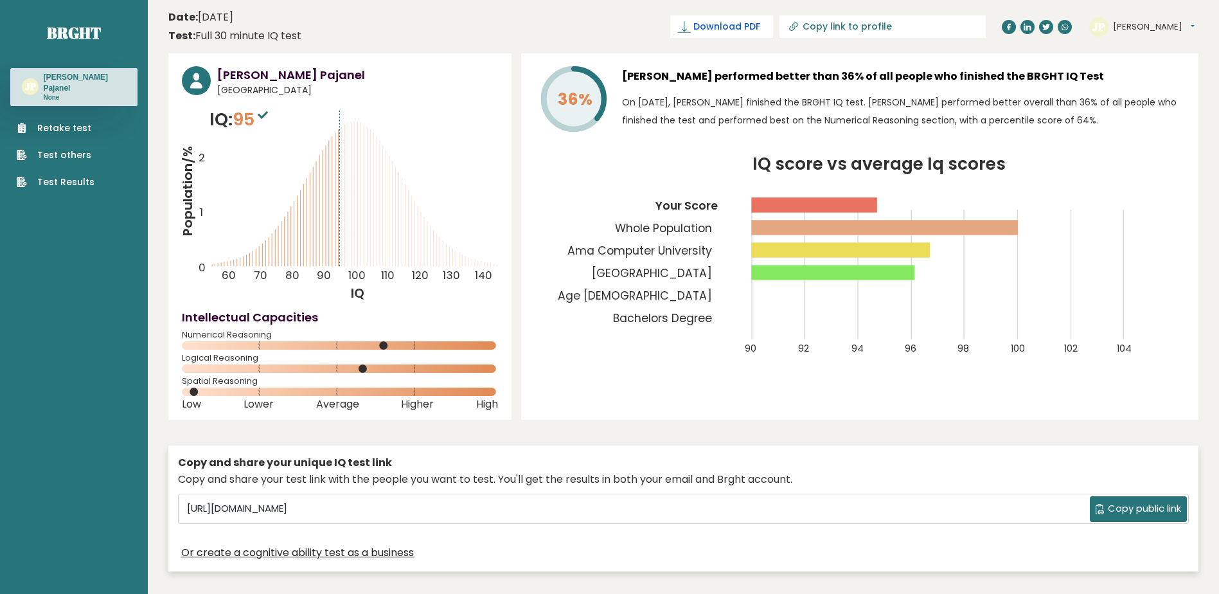
click at [773, 33] on link "Download PDF" at bounding box center [721, 26] width 103 height 22
click at [1129, 511] on span "Copy public link" at bounding box center [1144, 508] width 73 height 15
click at [1167, 27] on button "[PERSON_NAME]" at bounding box center [1154, 27] width 82 height 13
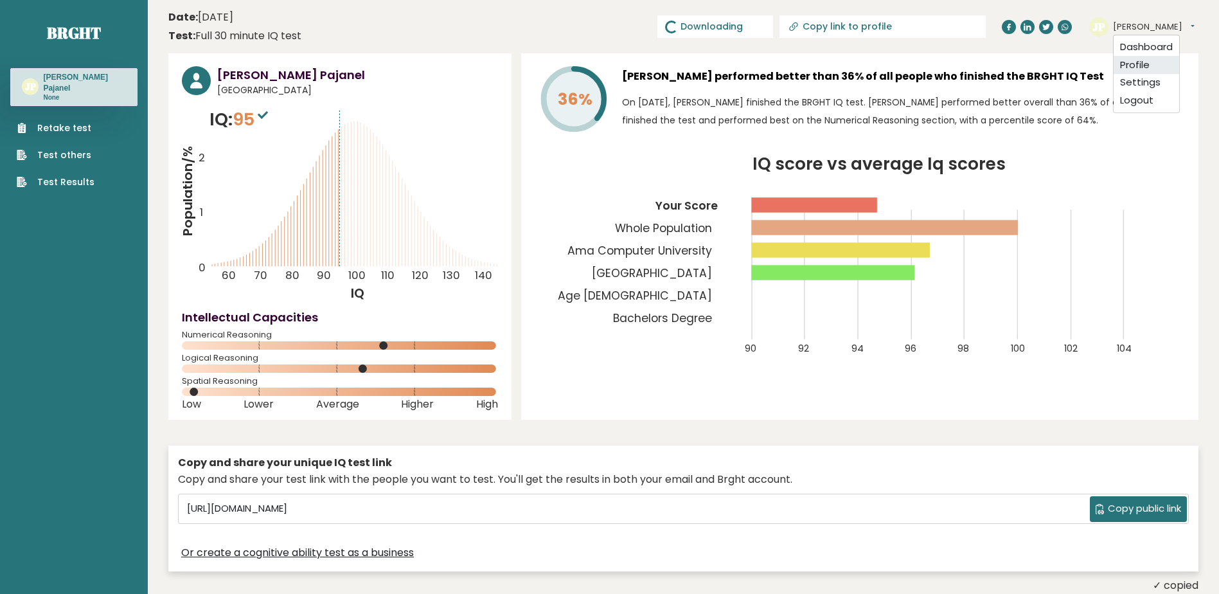
click at [1132, 67] on link "Profile" at bounding box center [1146, 65] width 66 height 18
